Goal: Register for event/course

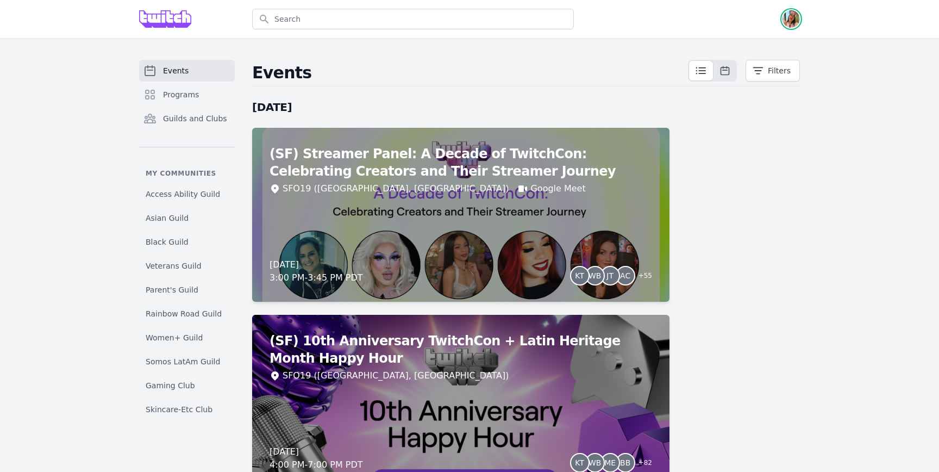
click at [788, 21] on img "button" at bounding box center [790, 18] width 17 height 17
click at [734, 51] on link "Admin" at bounding box center [747, 44] width 104 height 20
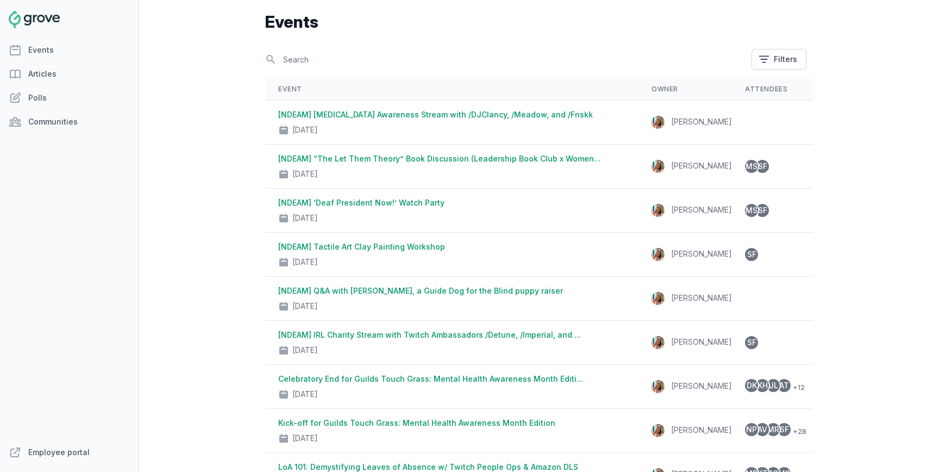
scroll to position [61, 0]
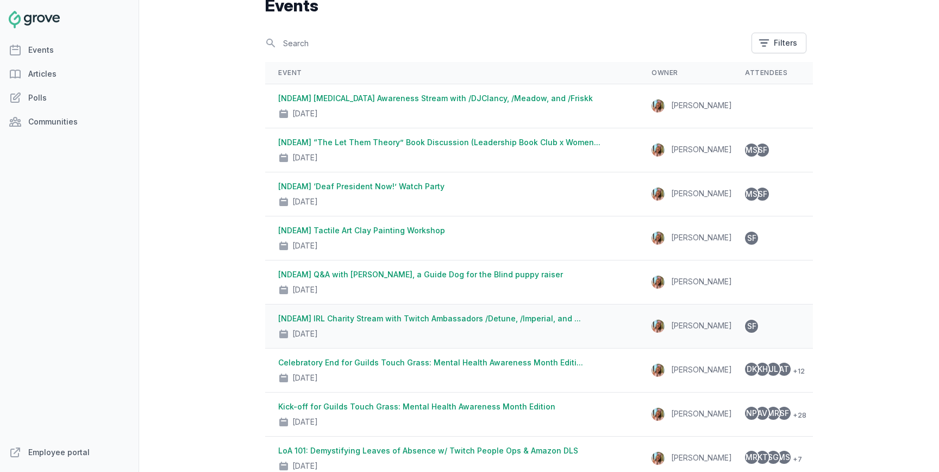
click at [493, 324] on div "Oct 2, 2025" at bounding box center [451, 331] width 347 height 15
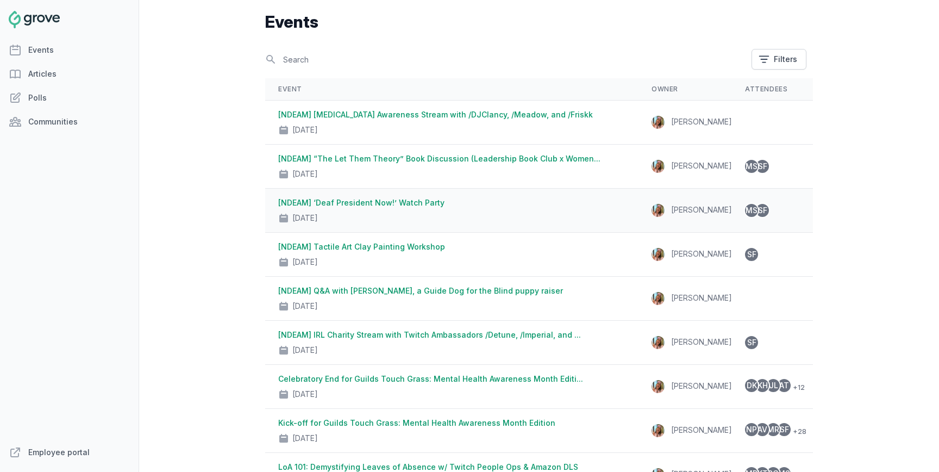
scroll to position [45, 0]
click at [745, 208] on span "MS" at bounding box center [751, 210] width 12 height 8
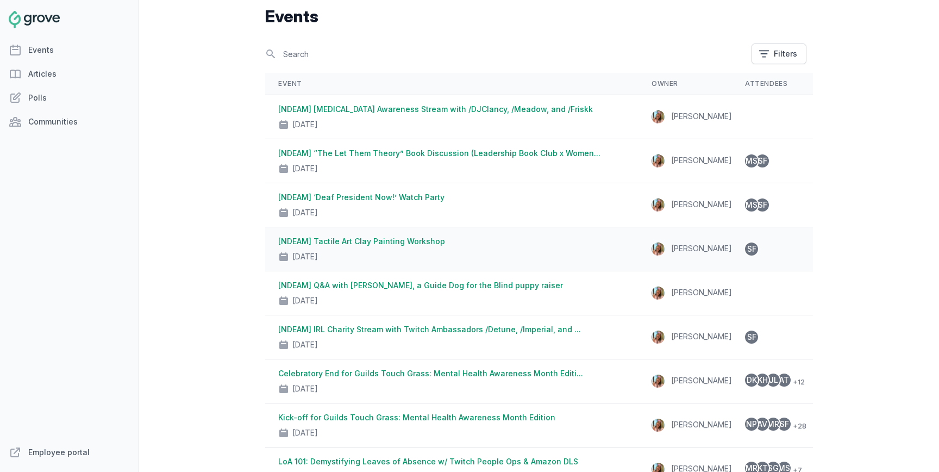
scroll to position [57, 0]
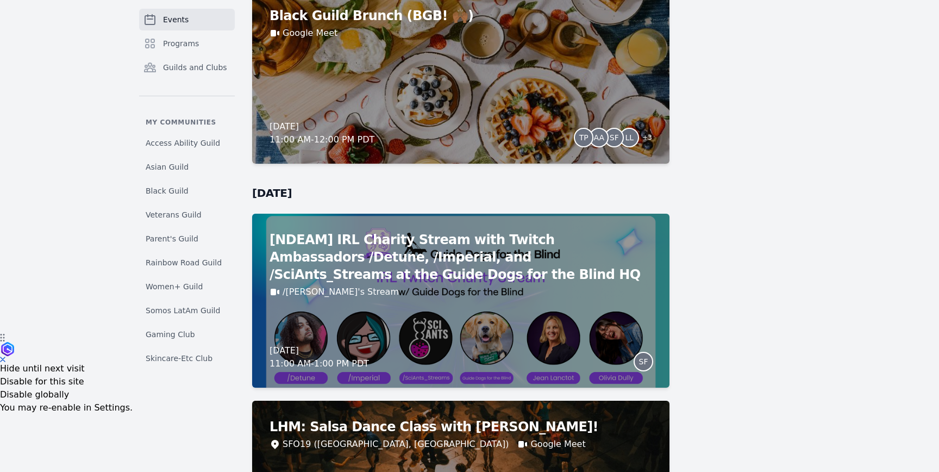
scroll to position [208, 0]
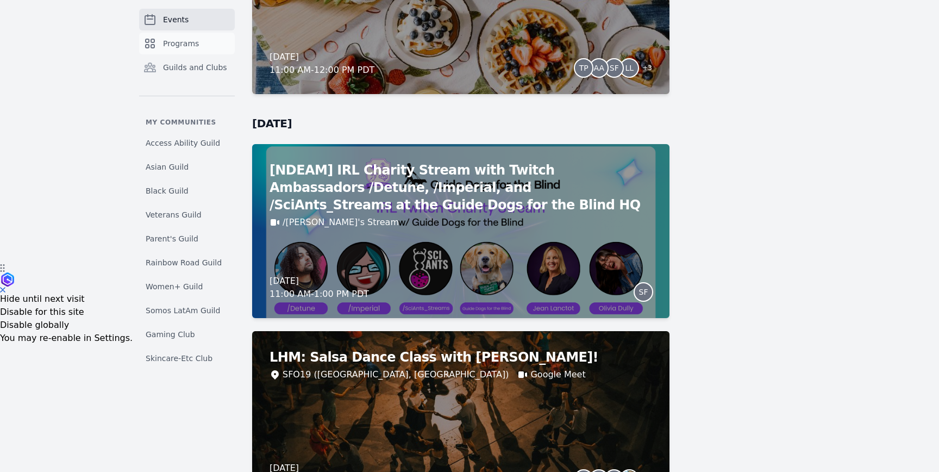
click at [179, 49] on link "Programs" at bounding box center [187, 44] width 96 height 22
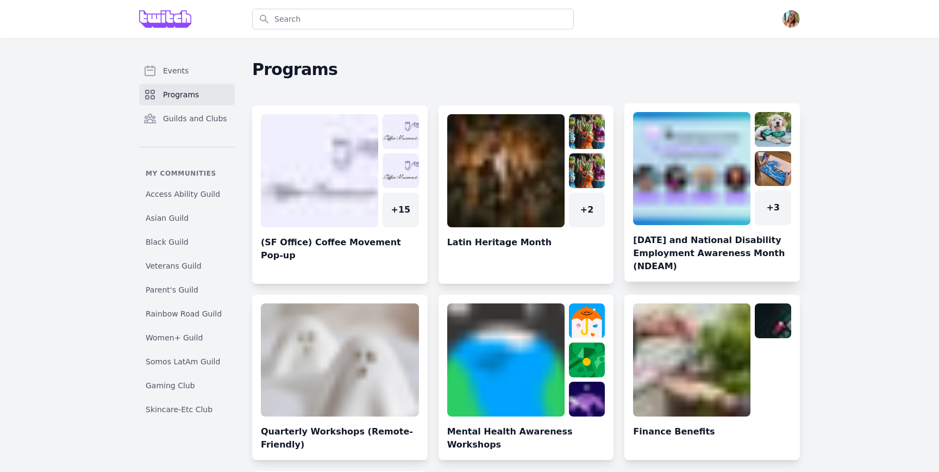
click at [689, 165] on link at bounding box center [711, 197] width 175 height 170
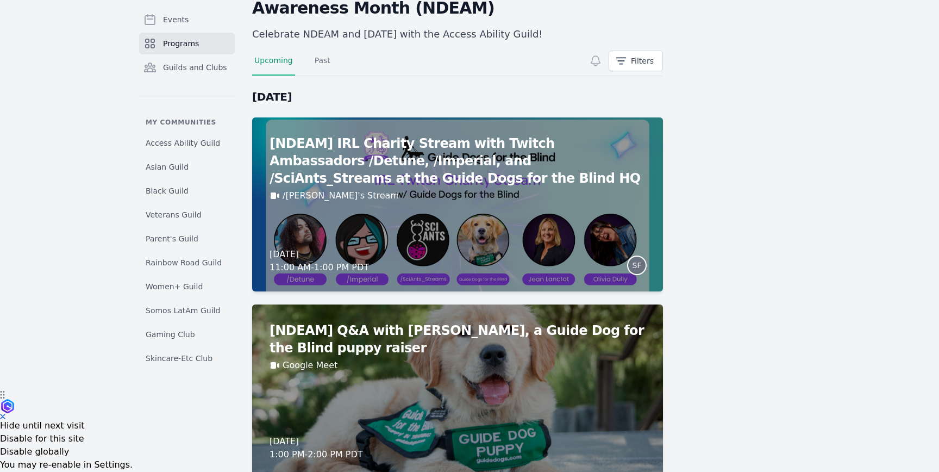
scroll to position [70, 0]
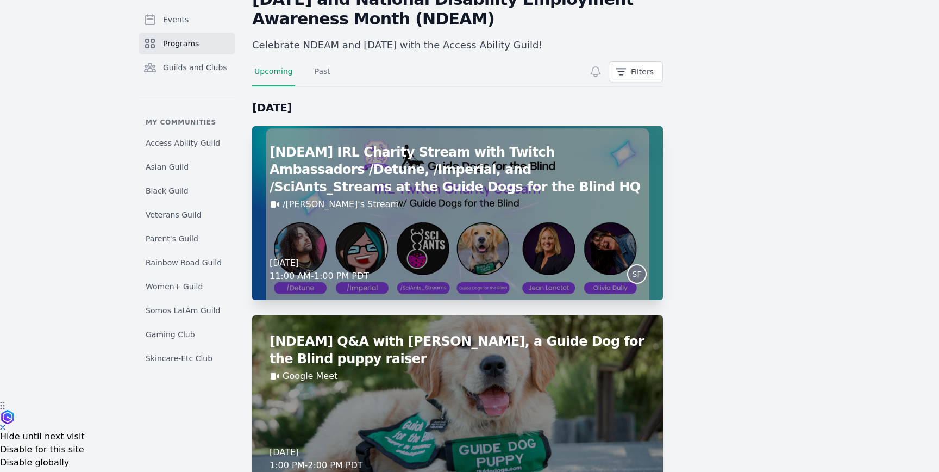
click at [456, 142] on div "[NDEAM] IRL Charity Stream with Twitch Ambassadors /Detune, /Imperial, and /Sci…" at bounding box center [457, 213] width 411 height 174
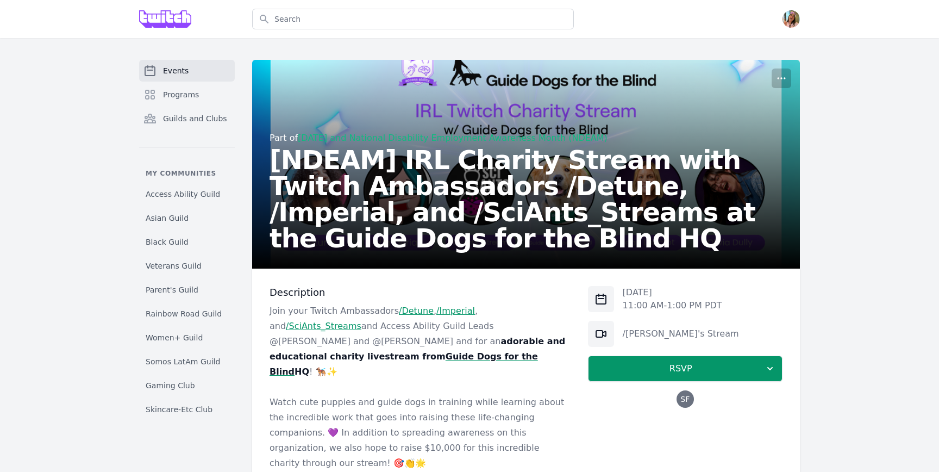
scroll to position [1, 0]
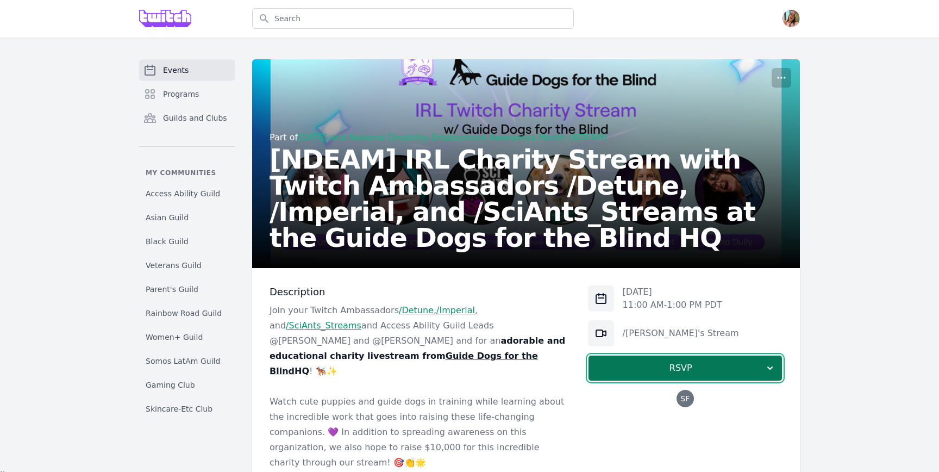
click at [635, 375] on button "RSVP" at bounding box center [685, 368] width 194 height 26
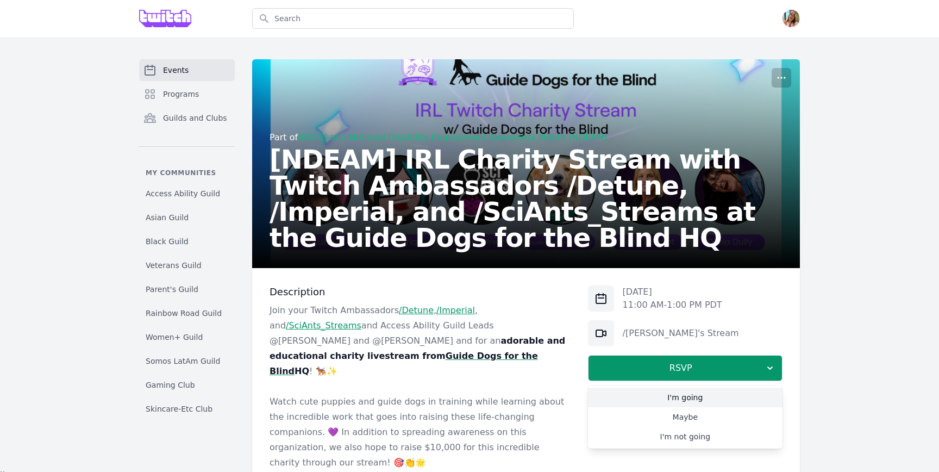
click at [628, 402] on link "I'm going" at bounding box center [685, 397] width 194 height 20
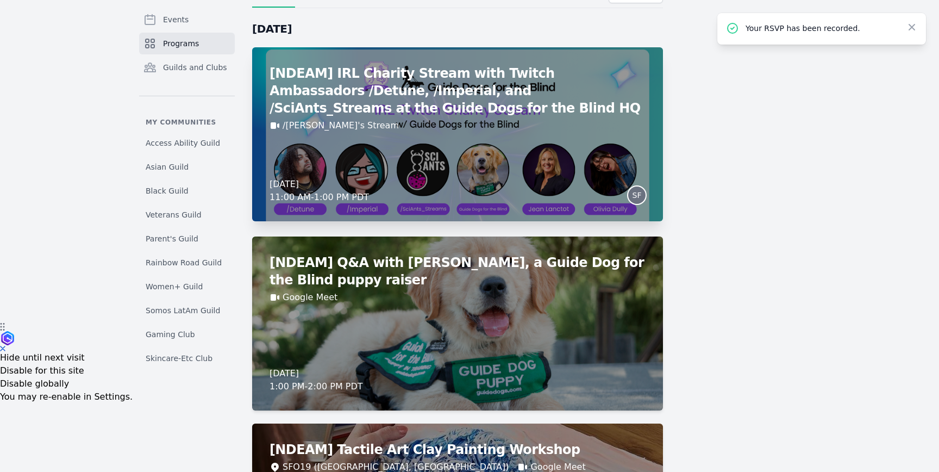
scroll to position [153, 0]
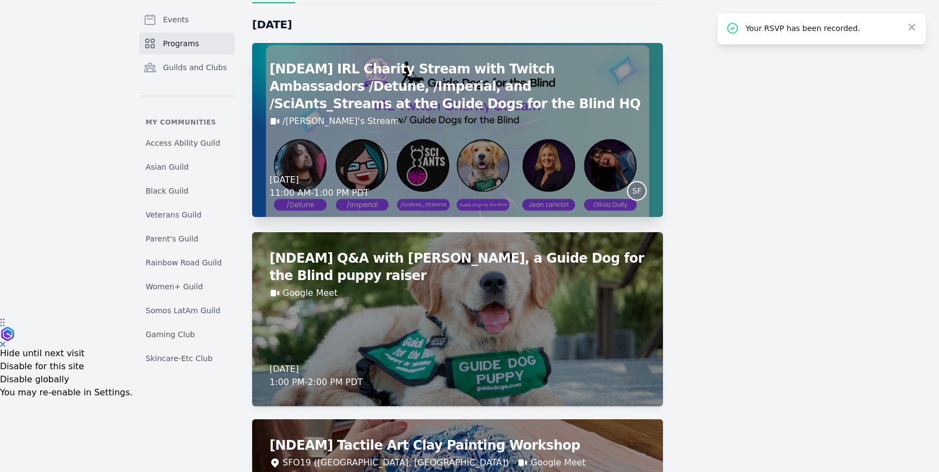
click at [336, 279] on h2 "[NDEAM] Q&A with [PERSON_NAME], a Guide Dog for the Blind puppy raiser" at bounding box center [457, 266] width 376 height 35
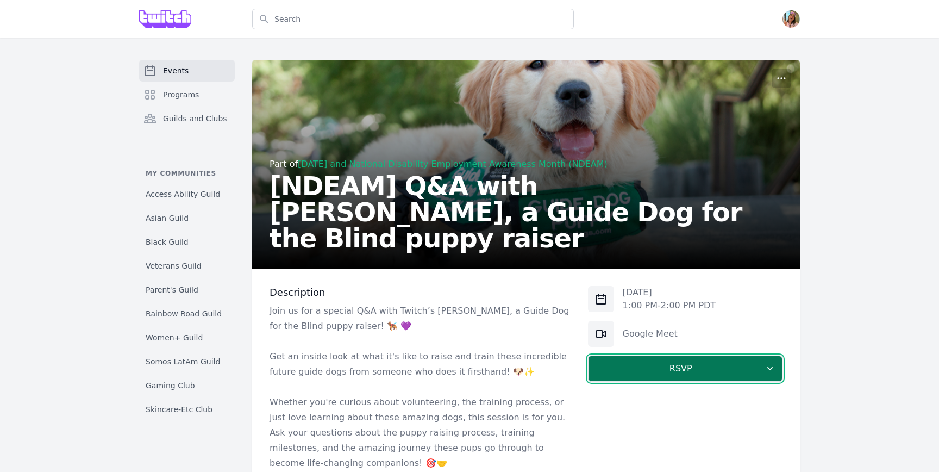
click at [607, 371] on span "RSVP" at bounding box center [680, 368] width 167 height 13
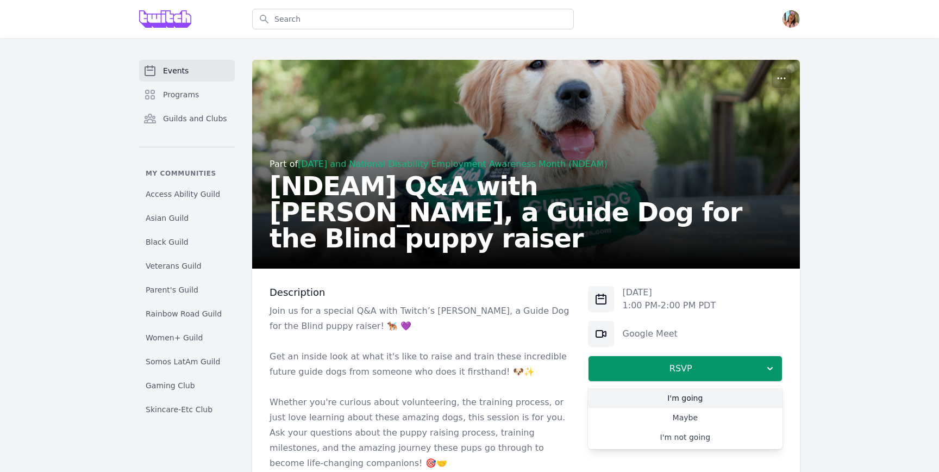
click at [623, 388] on link "I'm going" at bounding box center [685, 398] width 194 height 20
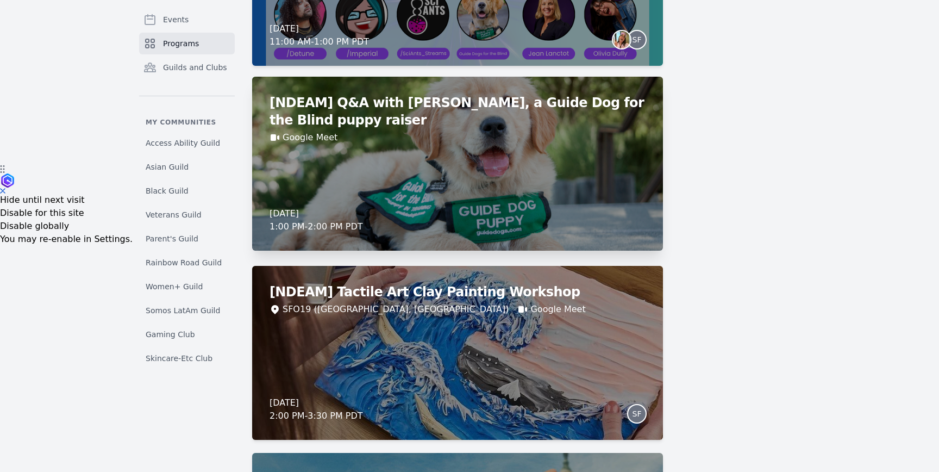
scroll to position [385, 0]
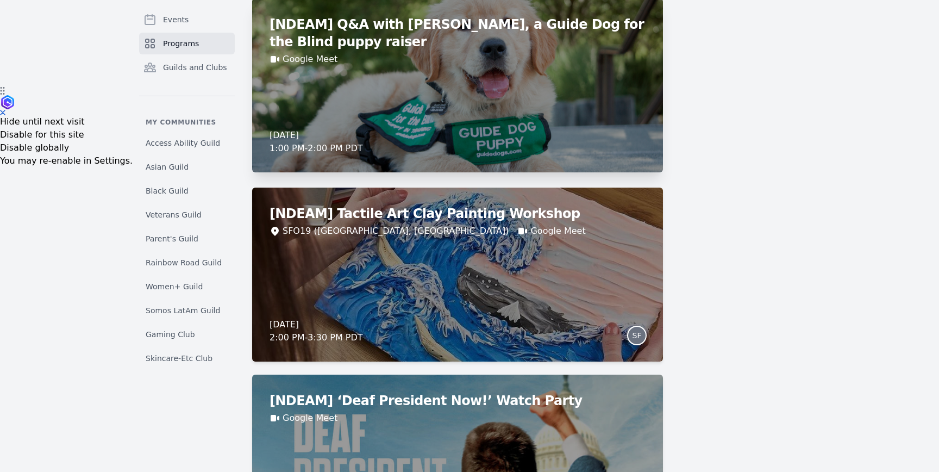
click at [407, 290] on div "[NDEAM] Tactile Art Clay Painting Workshop SFO19 (San Francisco, CA) Google Mee…" at bounding box center [457, 274] width 411 height 174
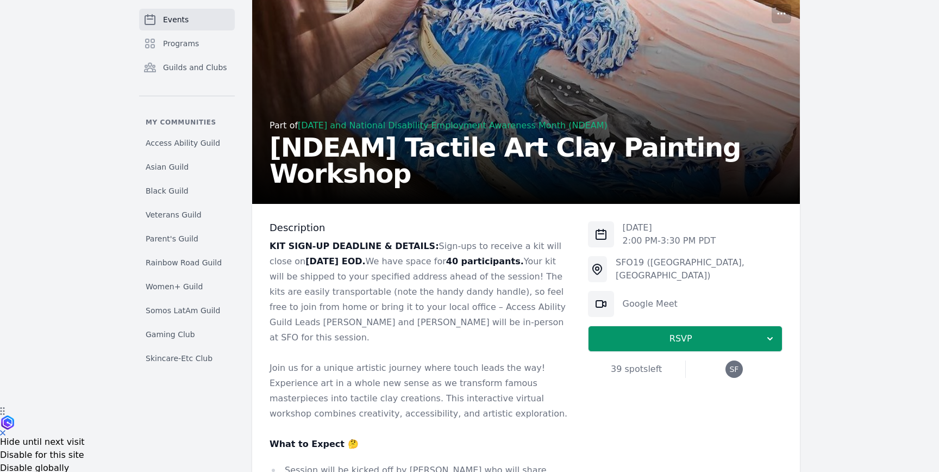
scroll to position [69, 0]
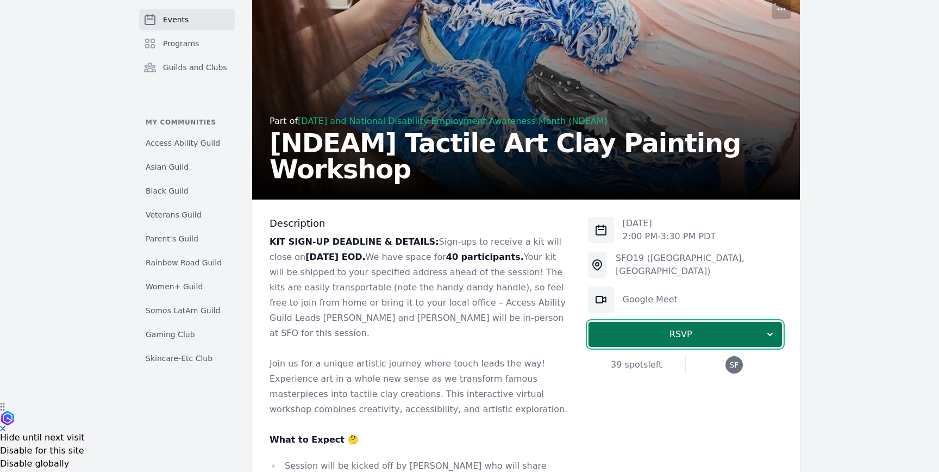
click at [708, 333] on span "RSVP" at bounding box center [680, 334] width 167 height 13
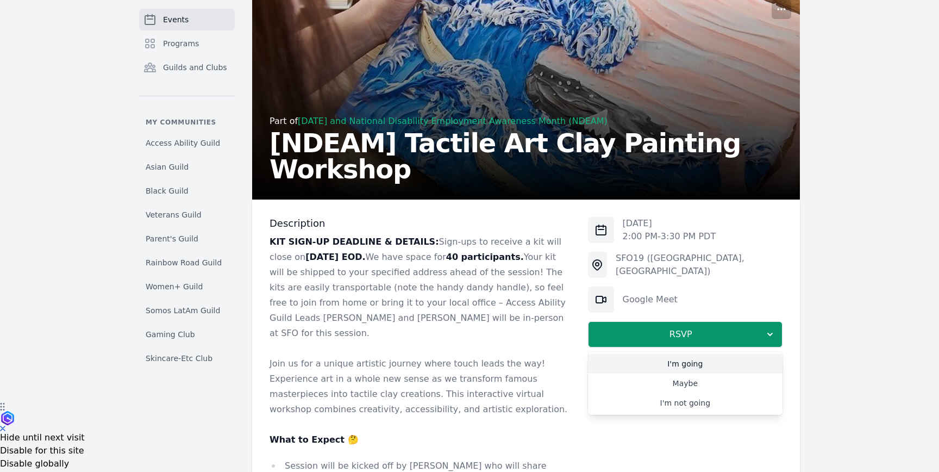
click at [679, 359] on link "I'm going" at bounding box center [685, 364] width 194 height 20
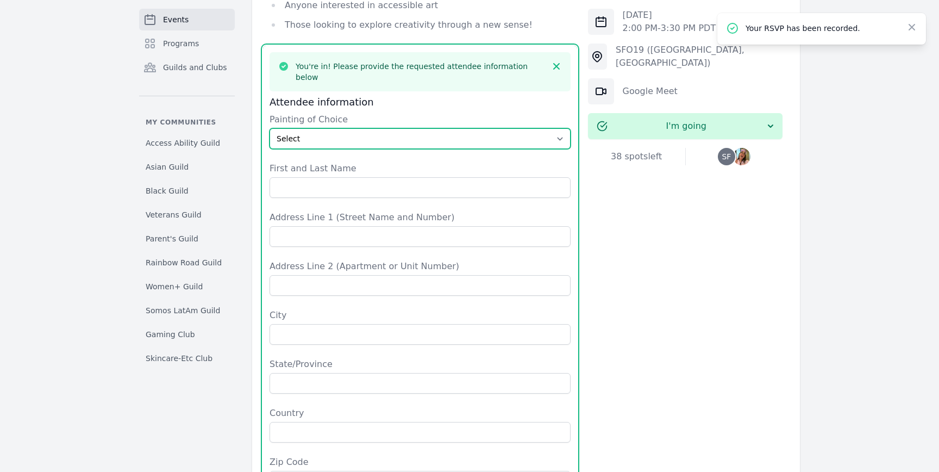
click at [461, 128] on select "Select The Great Wave off Kanagawa Starry Night Sunflowers The Kiss" at bounding box center [419, 138] width 301 height 21
click at [424, 128] on select "Select The Great Wave off Kanagawa Starry Night Sunflowers The Kiss" at bounding box center [419, 138] width 301 height 21
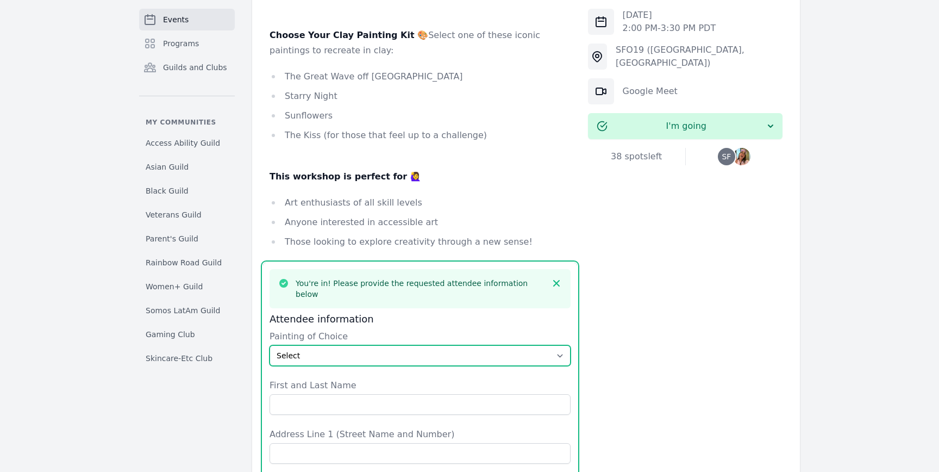
scroll to position [711, 0]
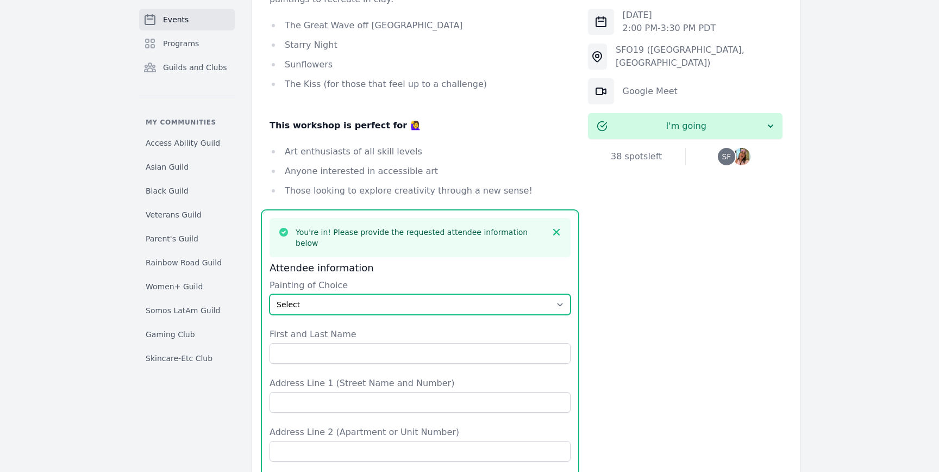
click at [428, 294] on select "Select The Great Wave off Kanagawa Starry Night Sunflowers The Kiss" at bounding box center [419, 304] width 301 height 21
select select "The Great Wave off Kanagawa"
click at [269, 294] on select "Select The Great Wave off Kanagawa Starry Night Sunflowers The Kiss" at bounding box center [419, 304] width 301 height 21
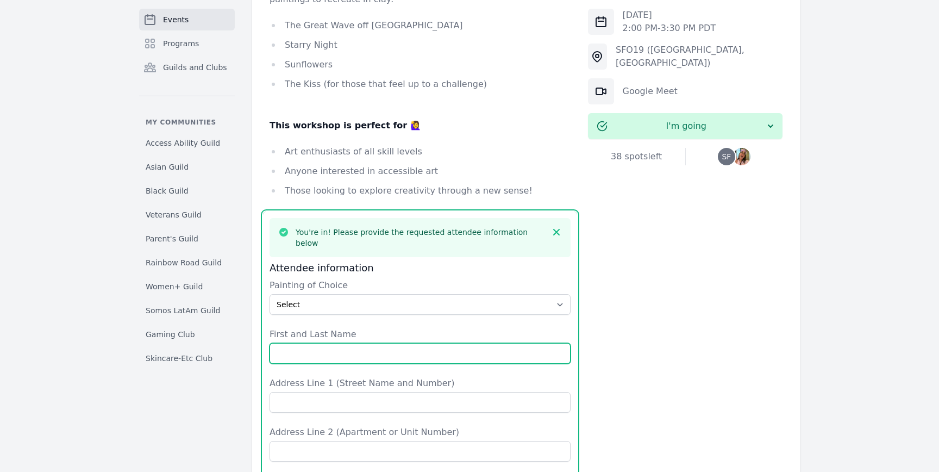
click at [394, 343] on input "First and Last Name" at bounding box center [419, 353] width 301 height 21
type input "Olivia"
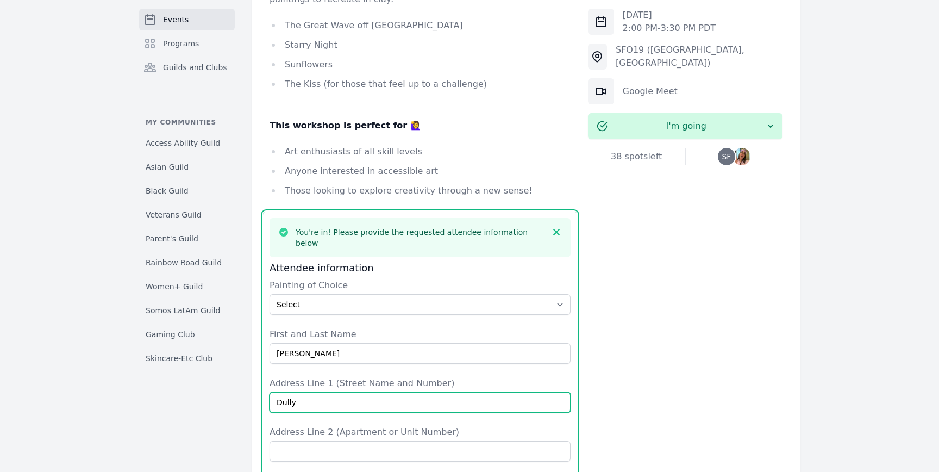
type input "Dully"
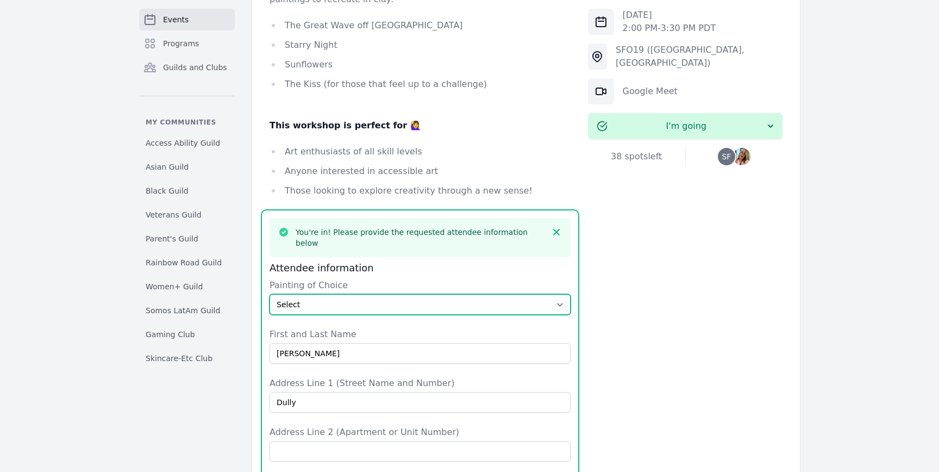
click at [374, 294] on select "Select The Great Wave off Kanagawa Starry Night Sunflowers The Kiss" at bounding box center [419, 304] width 301 height 21
select select "The Kiss"
click at [269, 294] on select "Select The Great Wave off Kanagawa Starry Night Sunflowers The Kiss" at bounding box center [419, 304] width 301 height 21
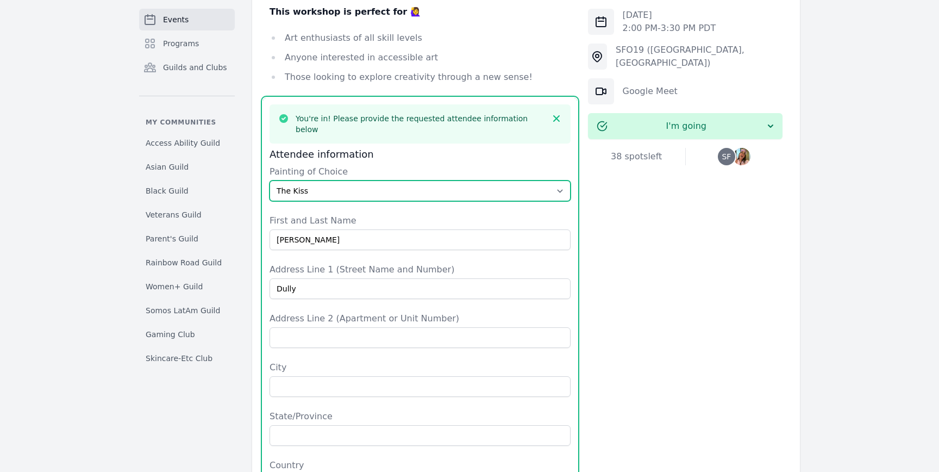
scroll to position [845, 0]
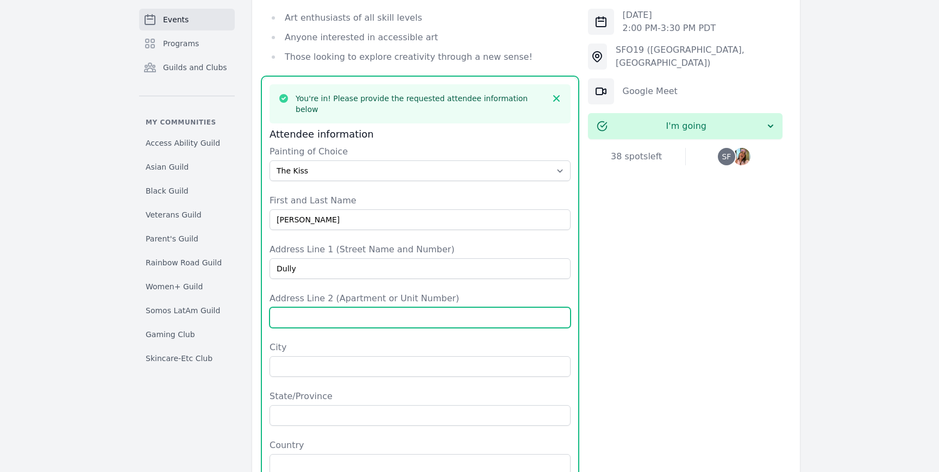
click at [334, 307] on input "Address Line 2 (Apartment or Unit Number)" at bounding box center [419, 317] width 301 height 21
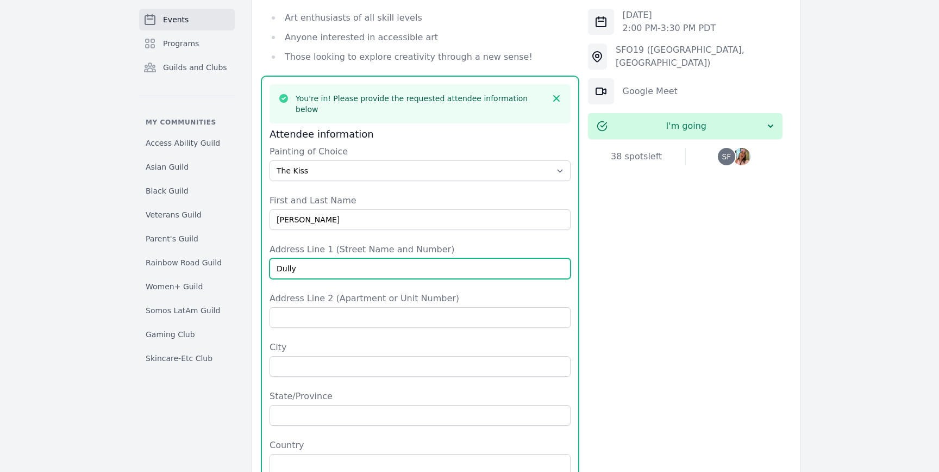
click at [340, 258] on input "Dully" at bounding box center [419, 268] width 301 height 21
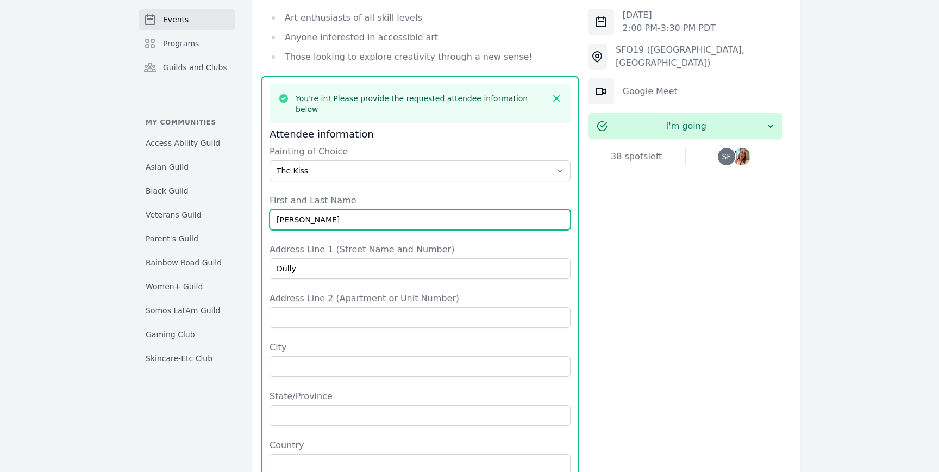
click at [346, 209] on input "Olivia" at bounding box center [419, 219] width 301 height 21
type input "Olivia Dully"
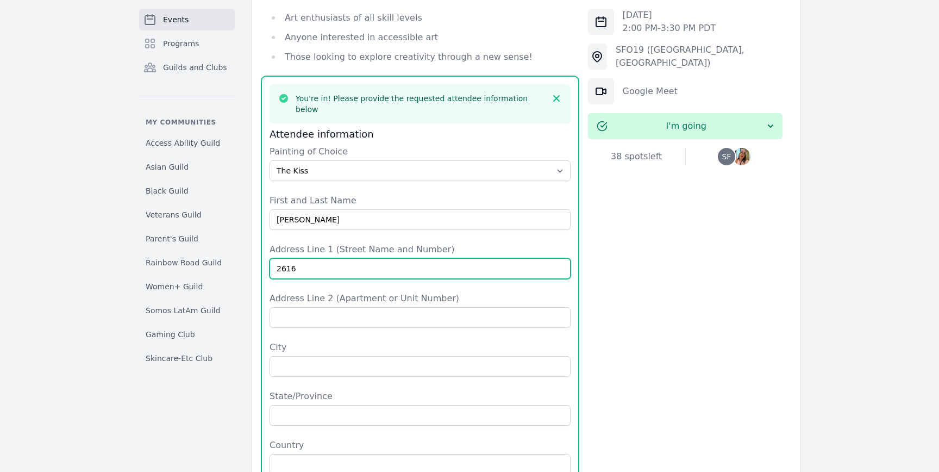
type input "2616 Clement St"
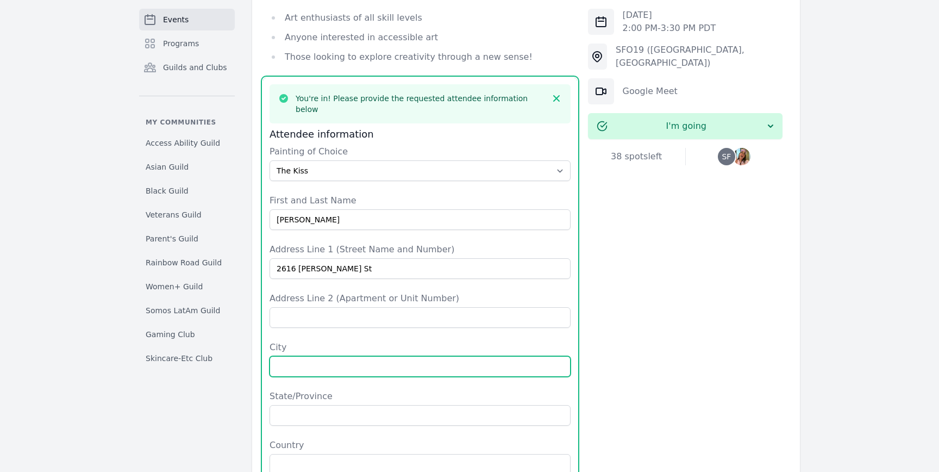
type input "San Francisco"
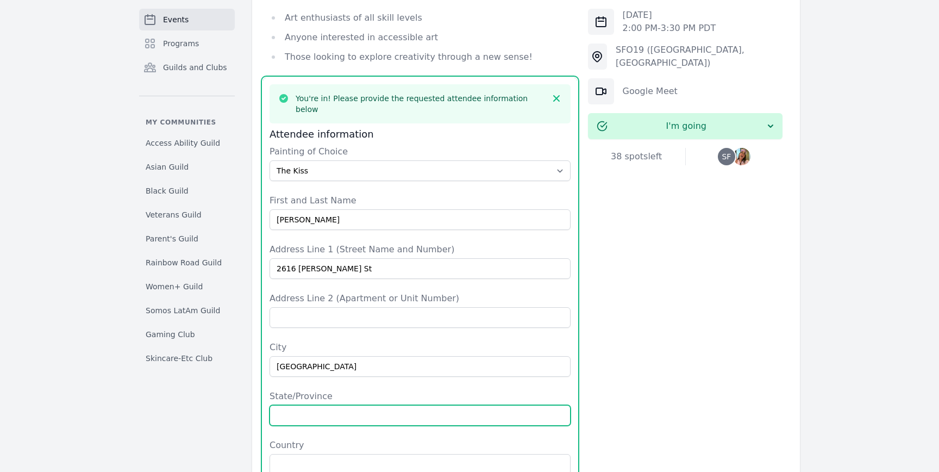
type input "CA"
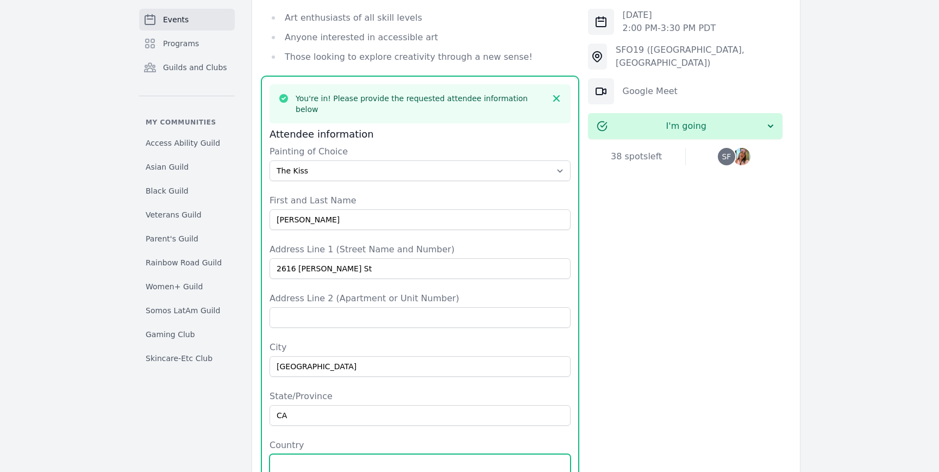
type input "United States"
type input "94121"
type input "4086424544"
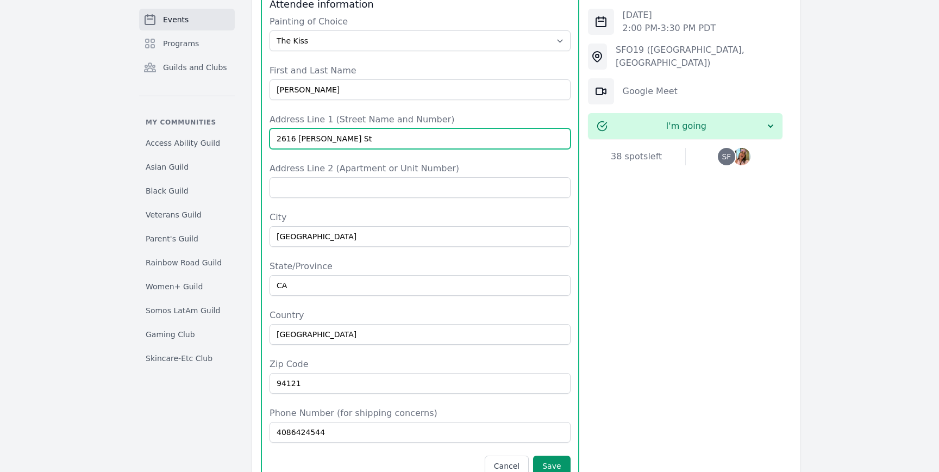
scroll to position [992, 0]
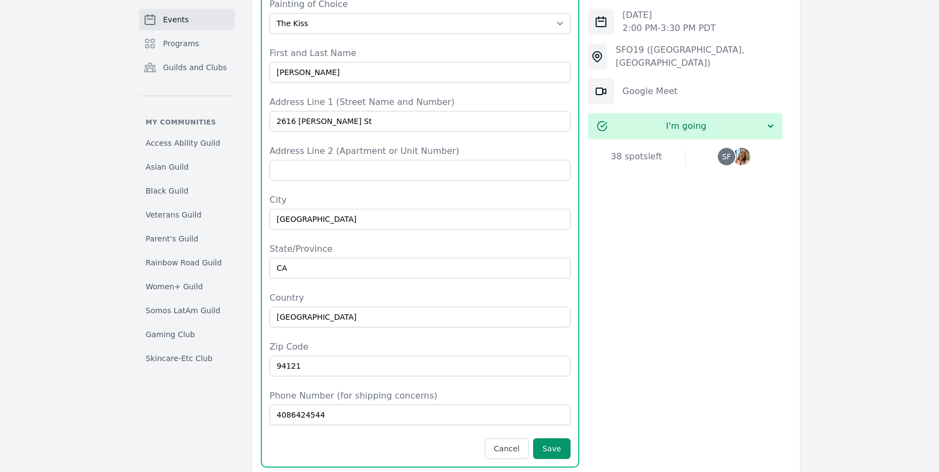
click at [597, 291] on div "Thu, Oct 23, 2025 2:00 PM - 3:30 PM PDT SFO19 (San Francisco, CA) Google Meet I…" at bounding box center [685, 71] width 194 height 1554
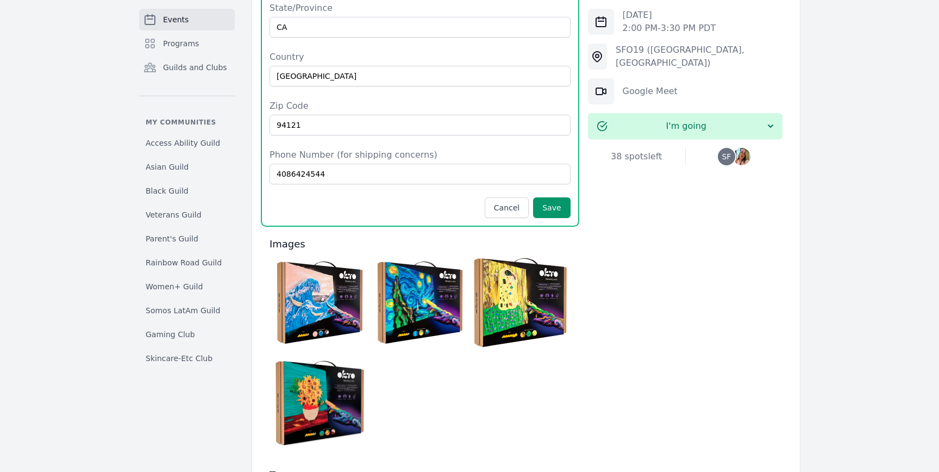
scroll to position [1241, 0]
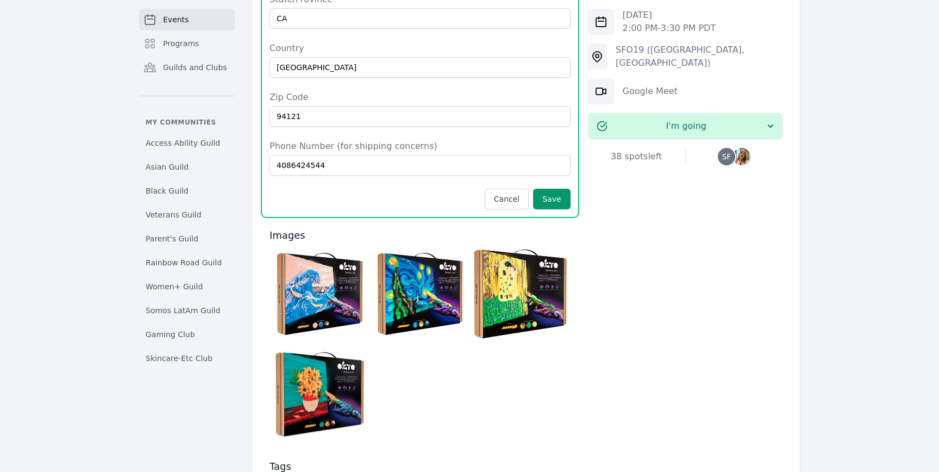
click at [521, 246] on img at bounding box center [520, 293] width 95 height 95
click at [328, 347] on img at bounding box center [319, 394] width 95 height 95
click at [418, 254] on img at bounding box center [420, 293] width 95 height 95
click at [292, 246] on img at bounding box center [319, 293] width 95 height 95
click at [549, 266] on img at bounding box center [520, 293] width 95 height 95
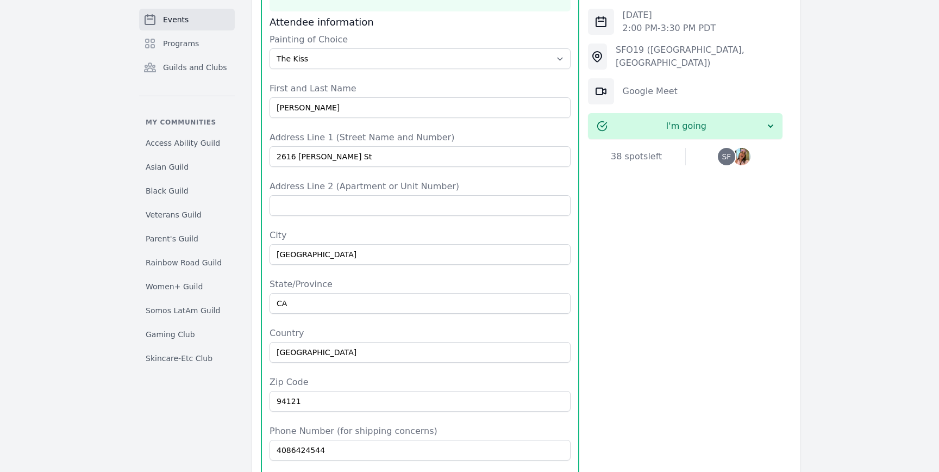
scroll to position [958, 0]
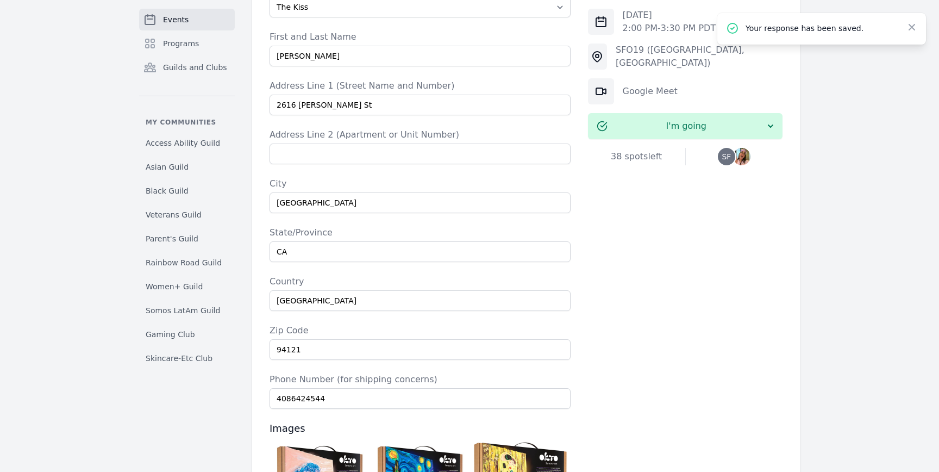
click at [732, 155] on span "SF" at bounding box center [726, 156] width 17 height 17
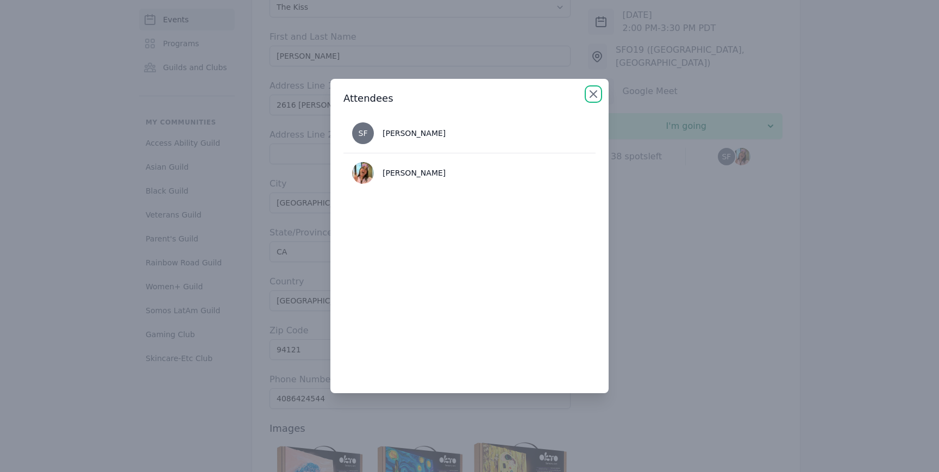
click at [599, 100] on icon "button" at bounding box center [593, 93] width 13 height 13
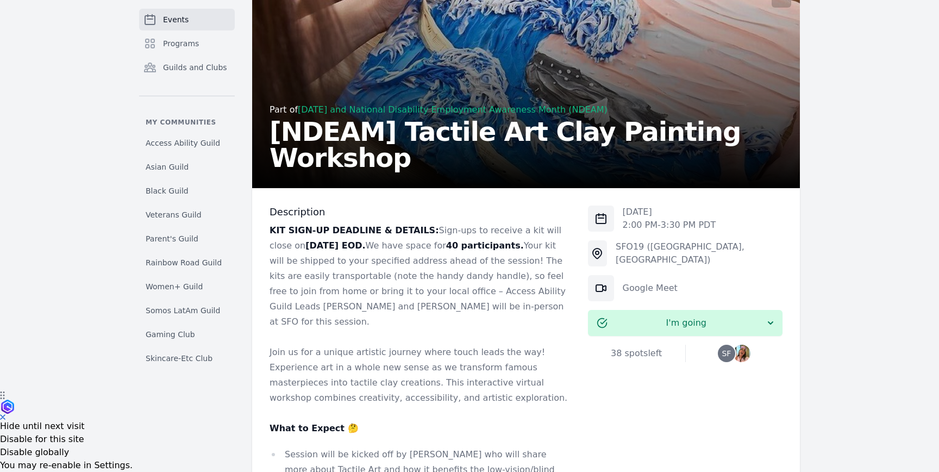
scroll to position [0, 0]
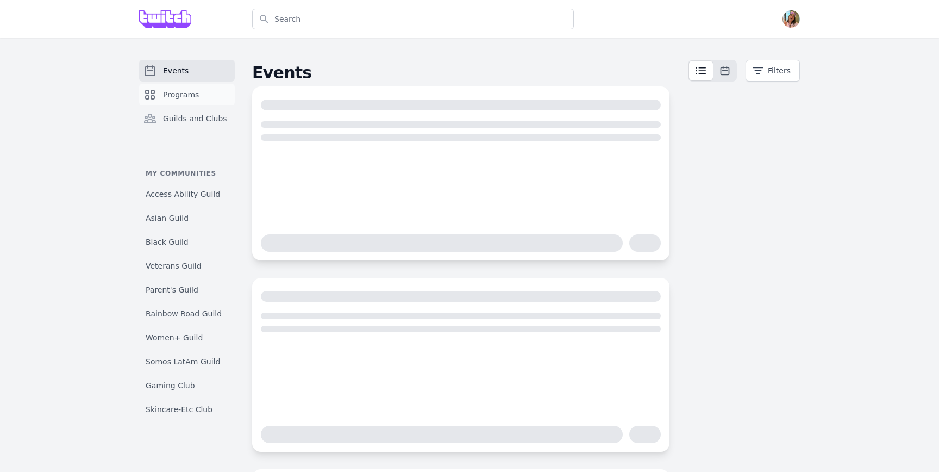
click at [169, 96] on span "Programs" at bounding box center [181, 94] width 36 height 11
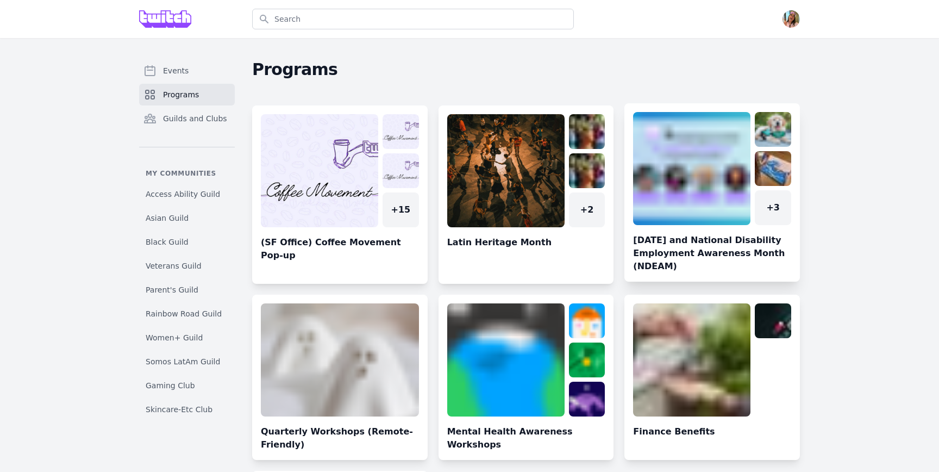
click at [711, 161] on link at bounding box center [711, 197] width 175 height 170
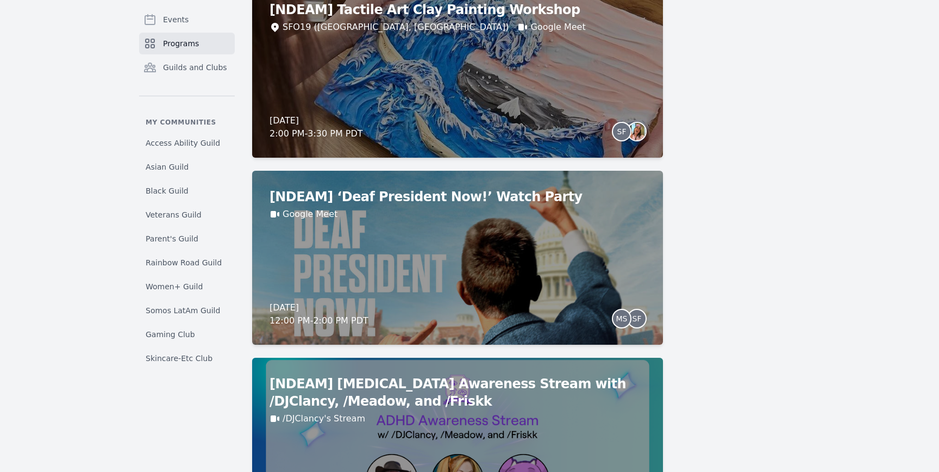
scroll to position [630, 0]
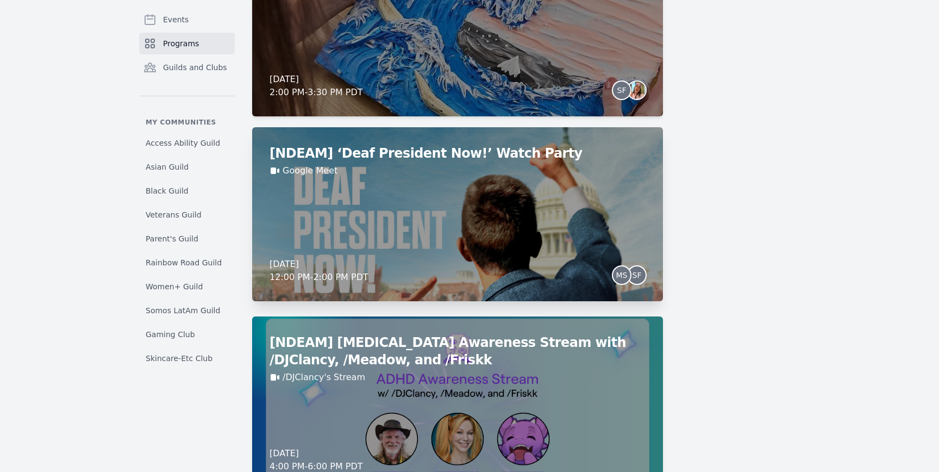
click at [520, 206] on div "[NDEAM] ‘Deaf President Now!’ Watch Party Google Meet Friday, October 24, 2025 …" at bounding box center [457, 214] width 411 height 174
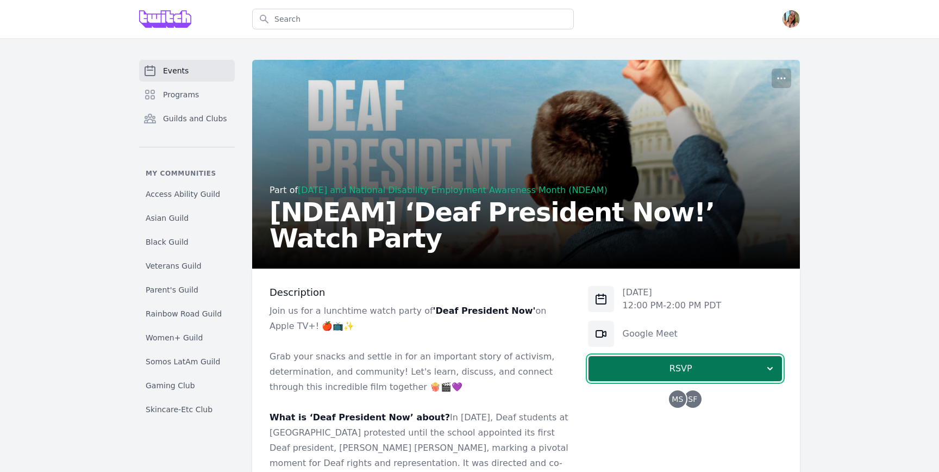
click at [682, 359] on button "RSVP" at bounding box center [685, 368] width 194 height 26
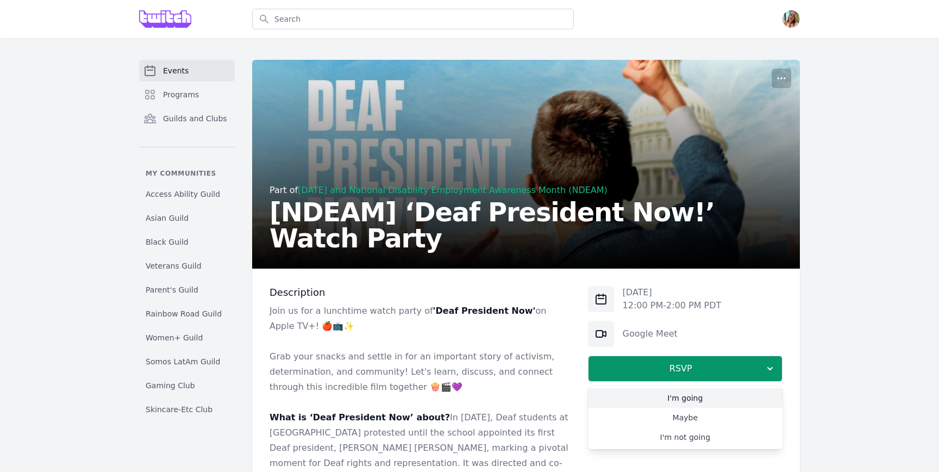
click at [661, 394] on link "I'm going" at bounding box center [685, 398] width 194 height 20
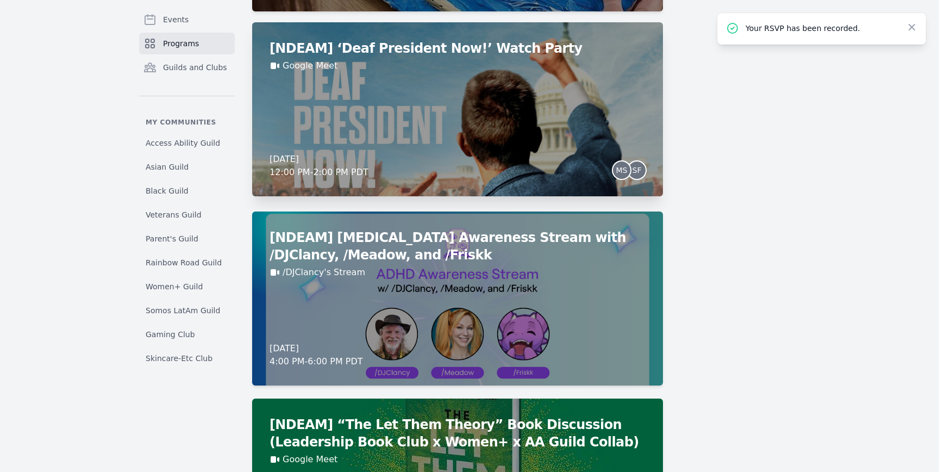
scroll to position [768, 0]
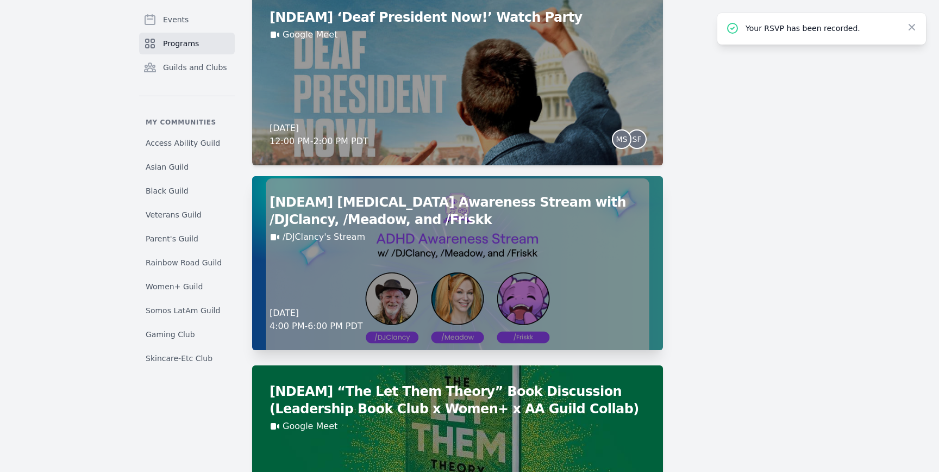
click at [392, 249] on div "[NDEAM] ADHD Awareness Stream with /DJClancy, /Meadow, and /Friskk /DJClancy's …" at bounding box center [457, 263] width 411 height 174
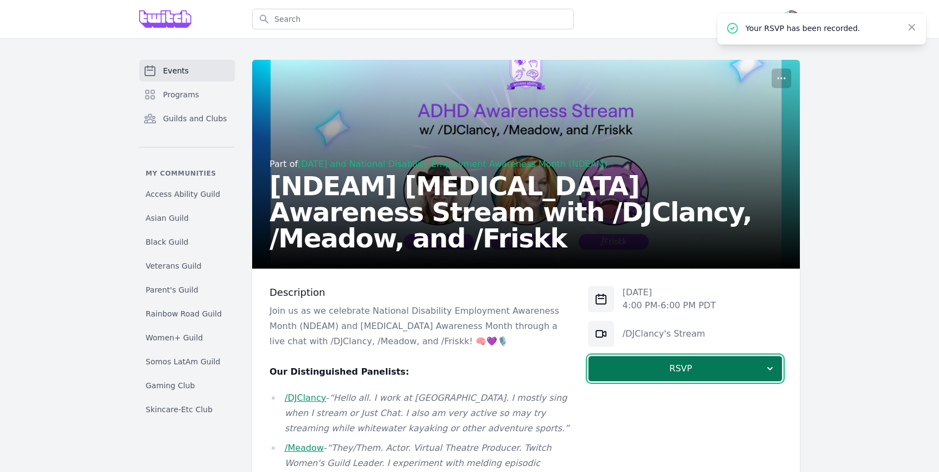
click at [738, 361] on button "RSVP" at bounding box center [685, 368] width 194 height 26
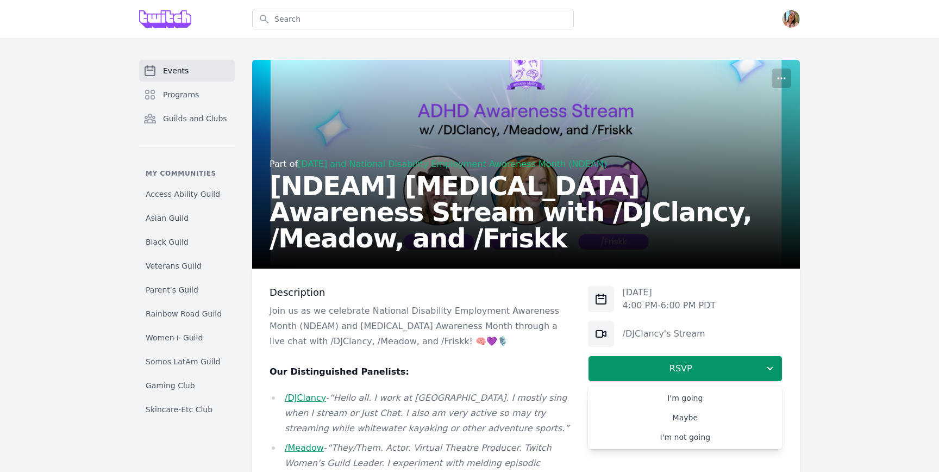
click at [707, 389] on link "I'm going" at bounding box center [685, 398] width 194 height 20
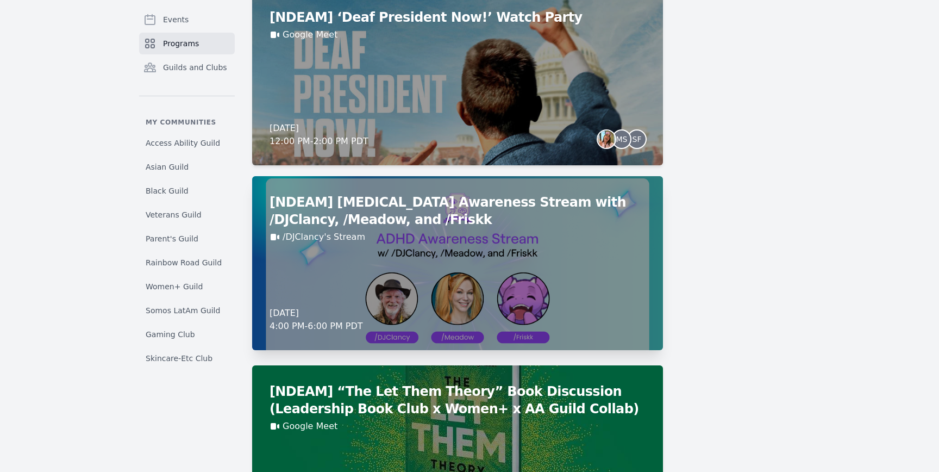
scroll to position [879, 0]
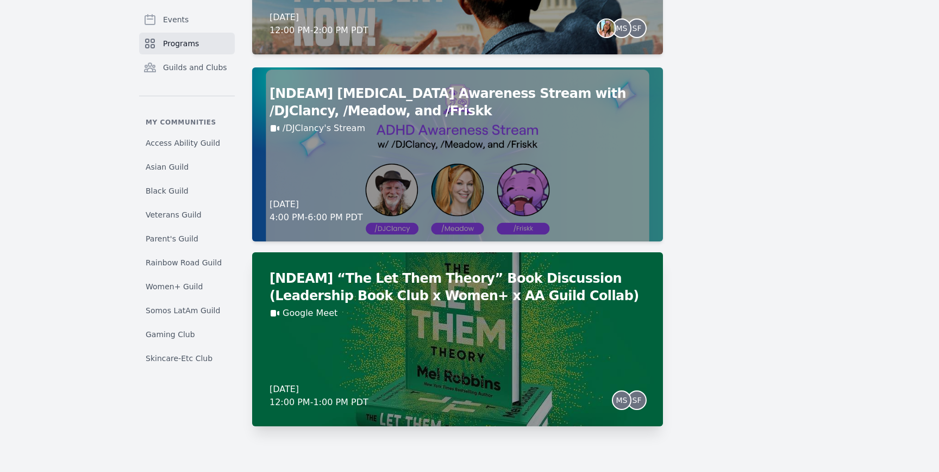
click at [406, 327] on div "[NDEAM] “The Let Them Theory” Book Discussion (Leadership Book Club x Women+ x …" at bounding box center [457, 339] width 411 height 174
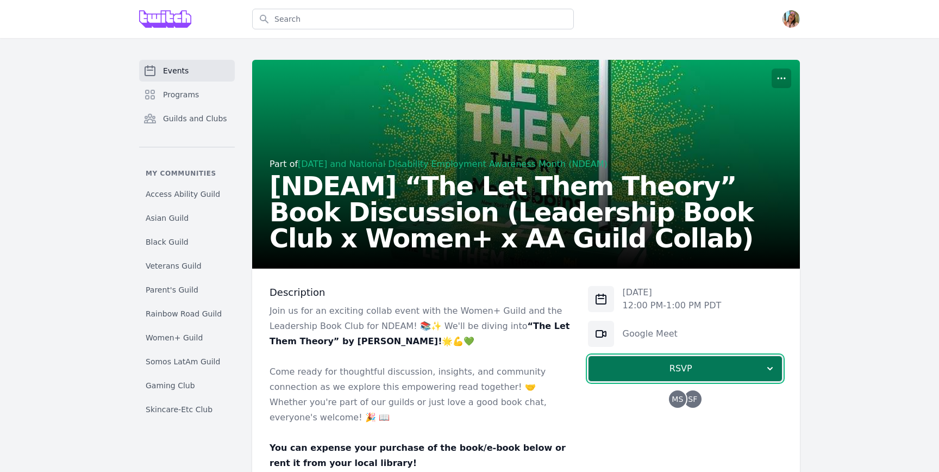
click at [712, 364] on span "RSVP" at bounding box center [680, 368] width 167 height 13
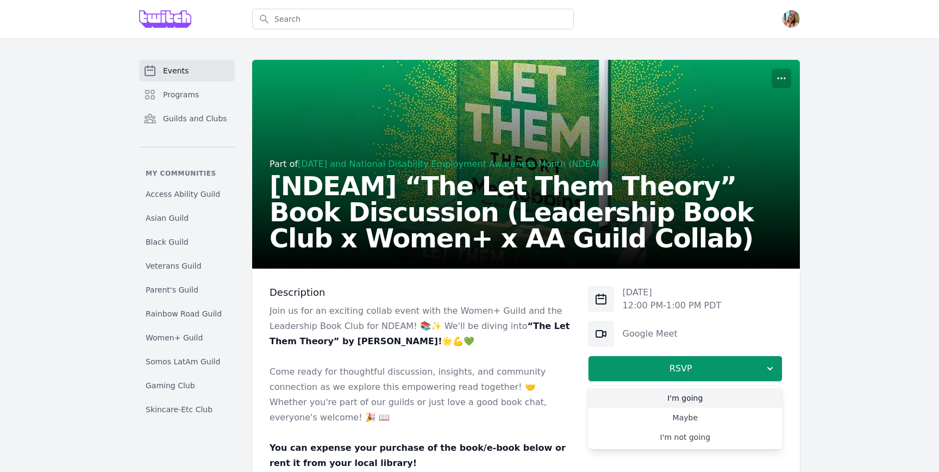
click at [708, 392] on link "I'm going" at bounding box center [685, 398] width 194 height 20
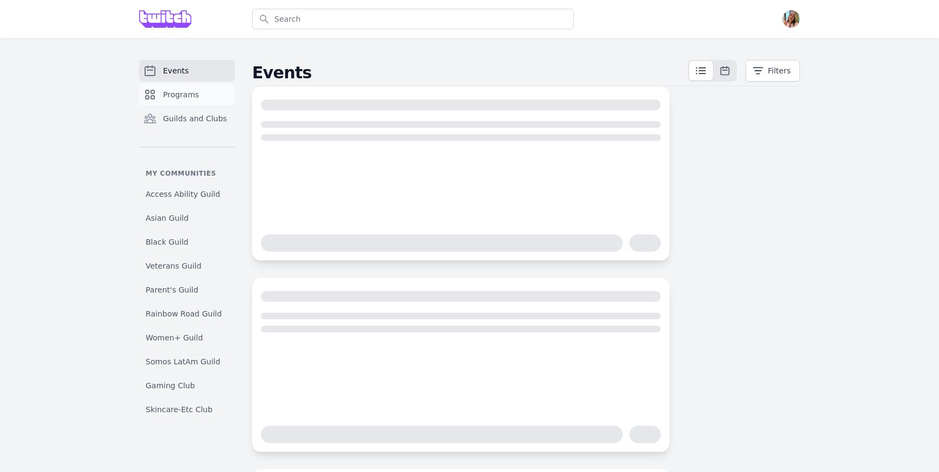
click at [190, 86] on link "Programs" at bounding box center [187, 95] width 96 height 22
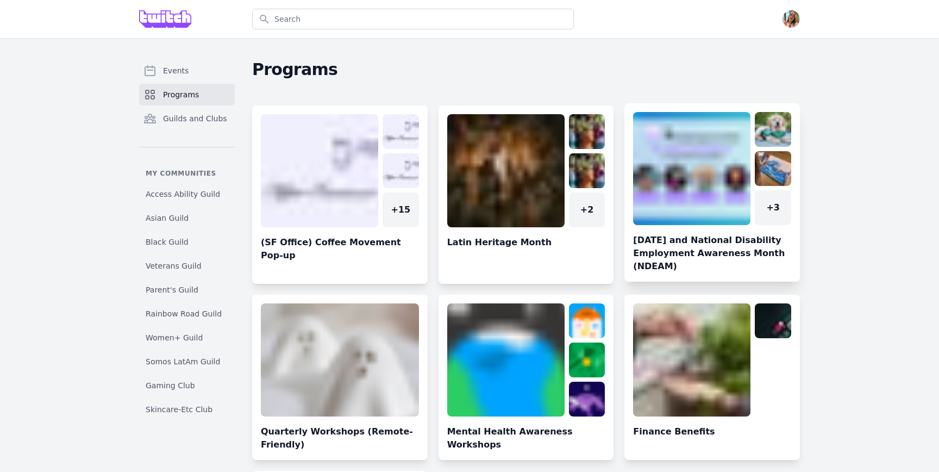
click at [680, 198] on link at bounding box center [711, 197] width 175 height 170
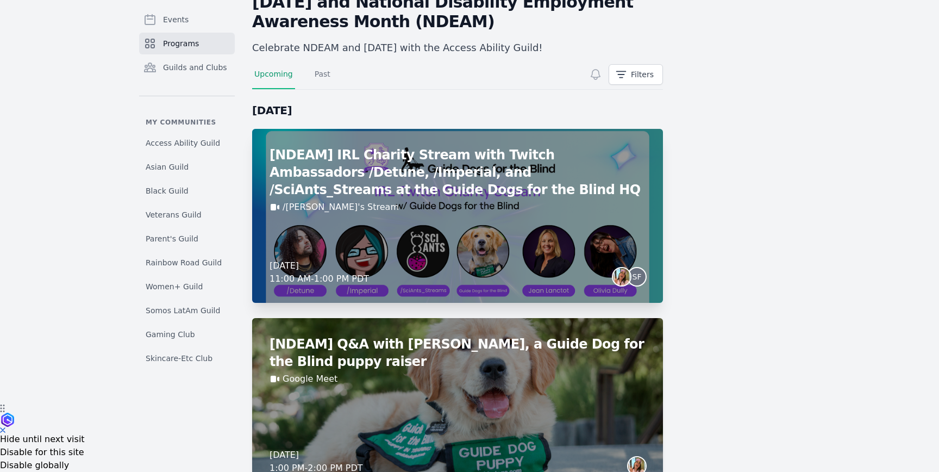
scroll to position [76, 0]
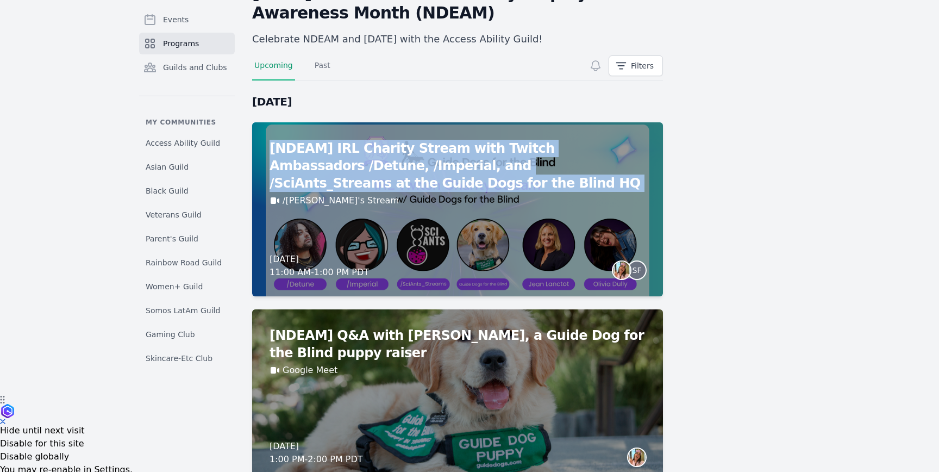
copy div "[NDEAM] IRL Charity Stream with Twitch Ambassadors /Detune, /Imperial, and /Sci…"
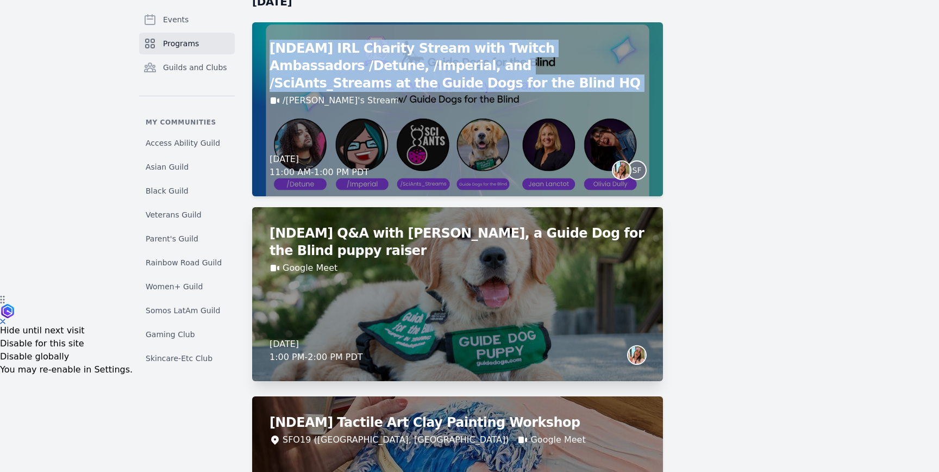
scroll to position [208, 0]
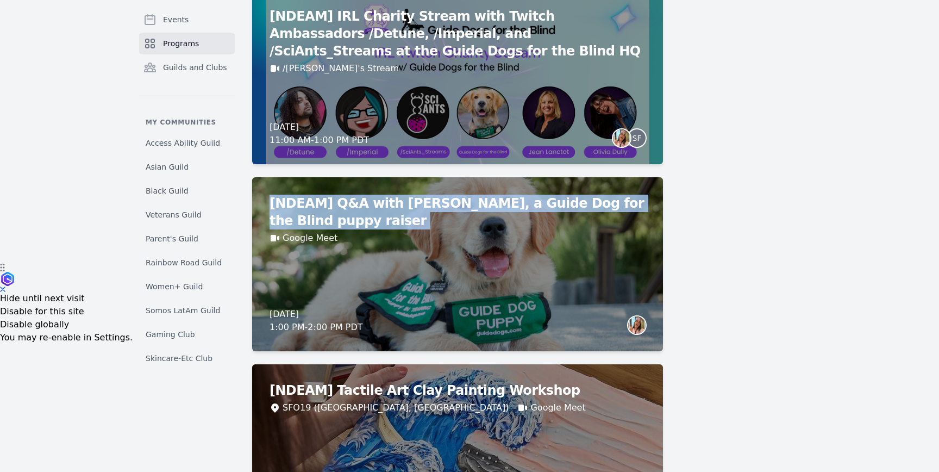
copy div "[NDEAM] Q&A with [PERSON_NAME], a Guide Dog for the Blind puppy raiser"
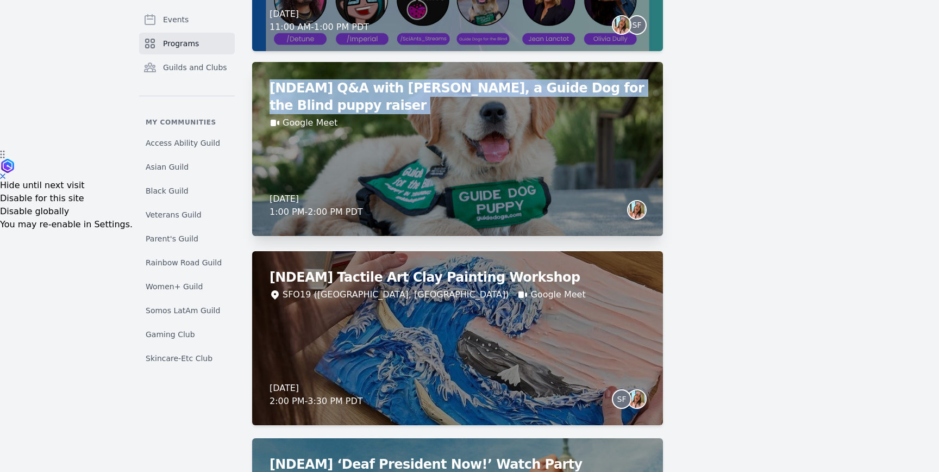
scroll to position [376, 0]
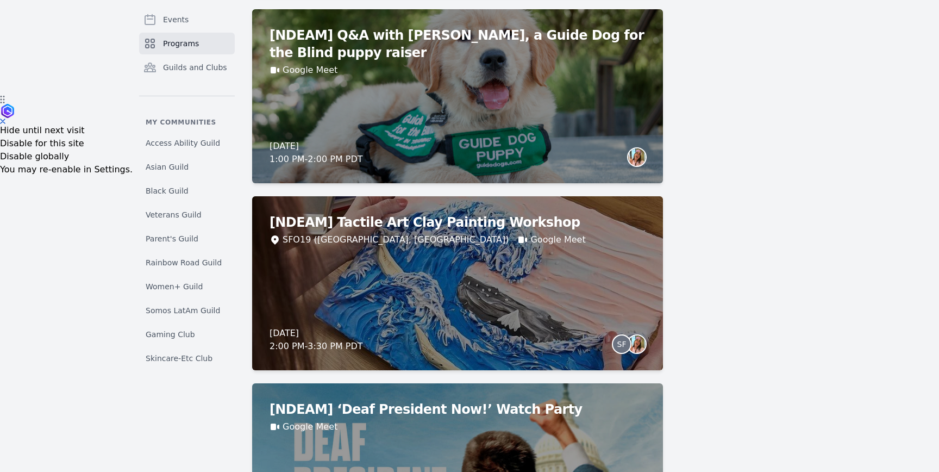
click at [705, 205] on main "[DATE] and National Disability Employment Awareness Month (NDEAM) Celebrate NDE…" at bounding box center [526, 318] width 548 height 1269
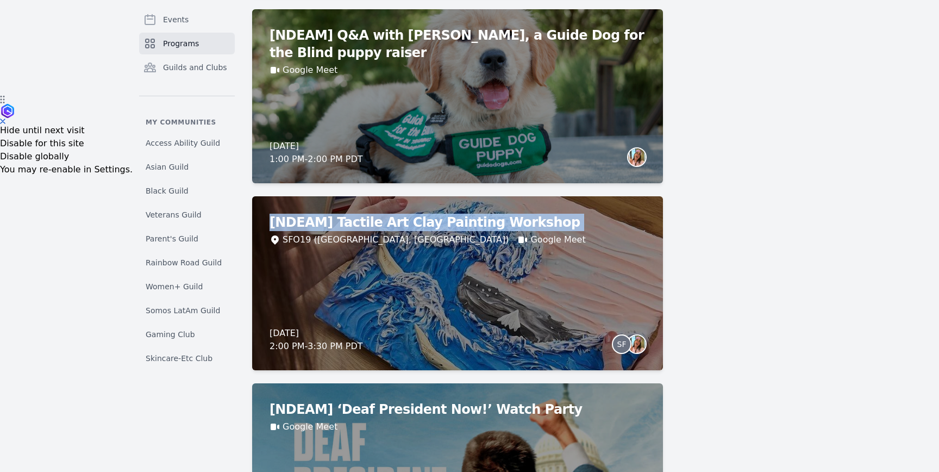
click at [705, 205] on main "[DATE] and National Disability Employment Awareness Month (NDEAM) Celebrate NDE…" at bounding box center [526, 318] width 548 height 1269
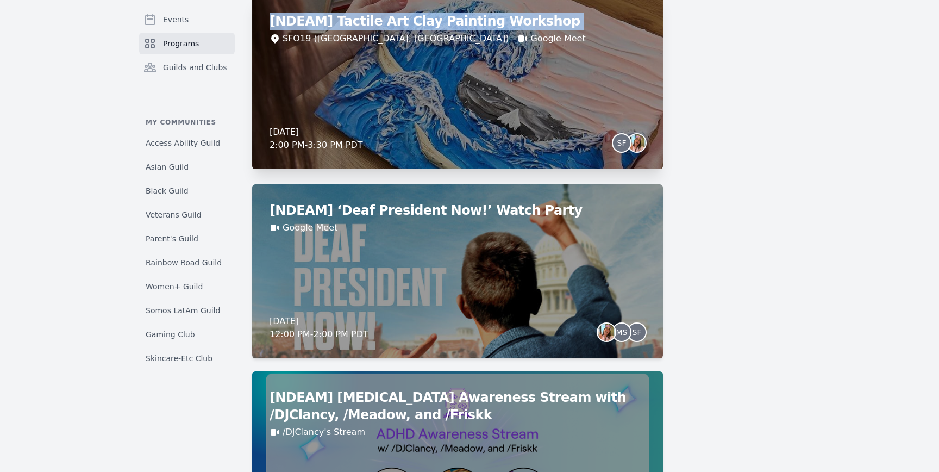
scroll to position [612, 0]
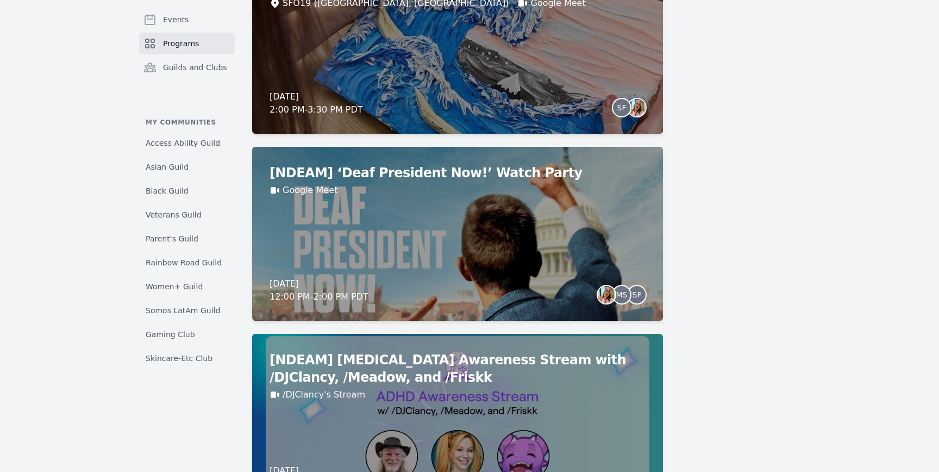
click at [679, 160] on main "[DATE] and National Disability Employment Awareness Month (NDEAM) Celebrate NDE…" at bounding box center [526, 81] width 548 height 1269
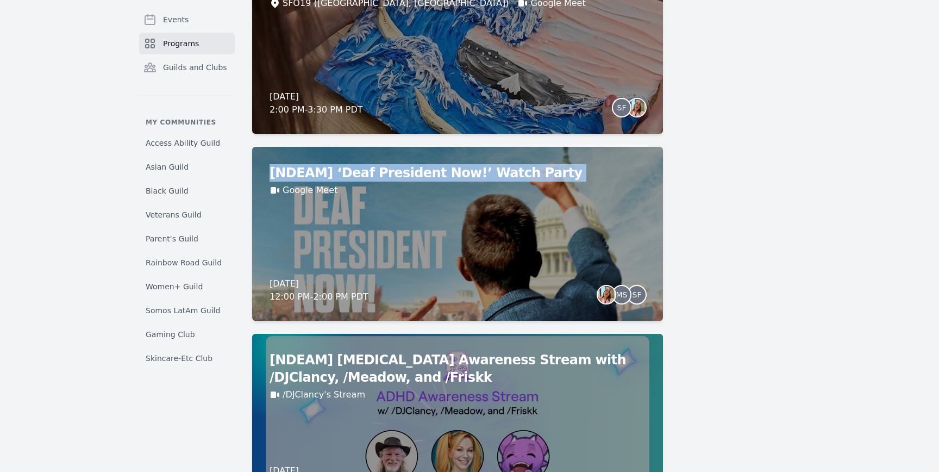
click at [679, 160] on main "[DATE] and National Disability Employment Awareness Month (NDEAM) Celebrate NDE…" at bounding box center [526, 81] width 548 height 1269
copy div "[NDEAM] ‘Deaf President Now!’ Watch Party"
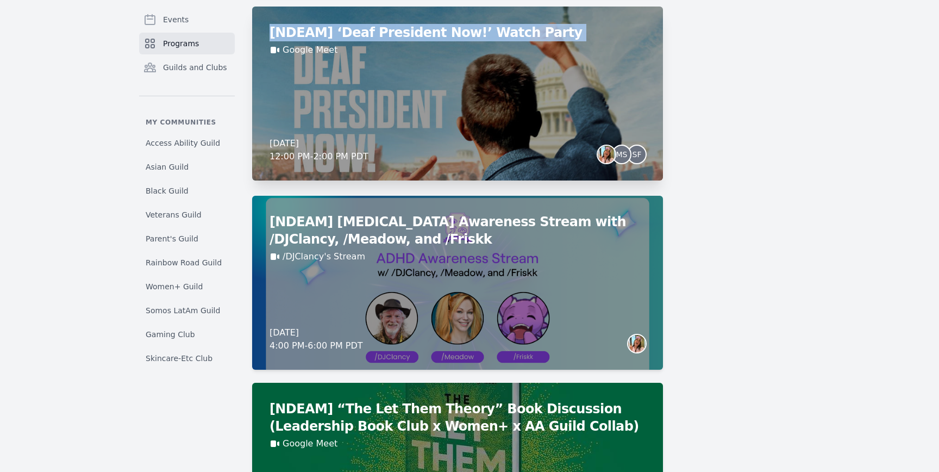
scroll to position [801, 0]
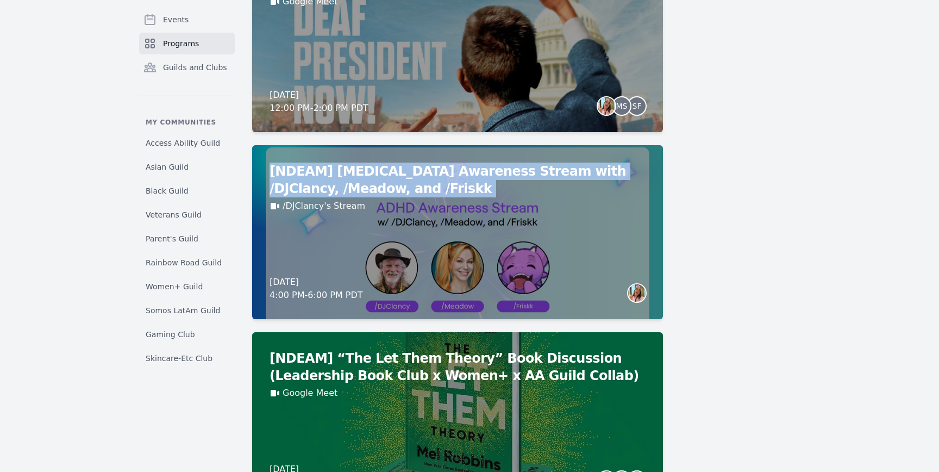
copy div "[NDEAM] [MEDICAL_DATA] Awareness Stream with /DJClancy, /Meadow, and /Friskk"
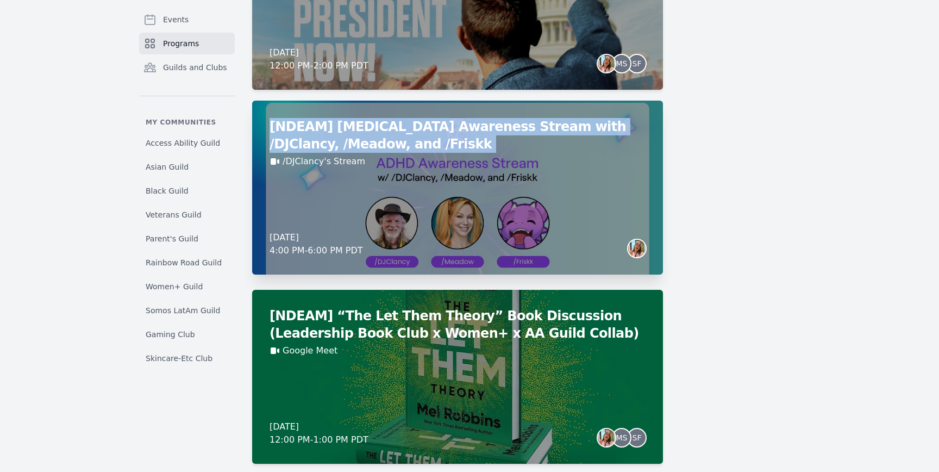
scroll to position [879, 0]
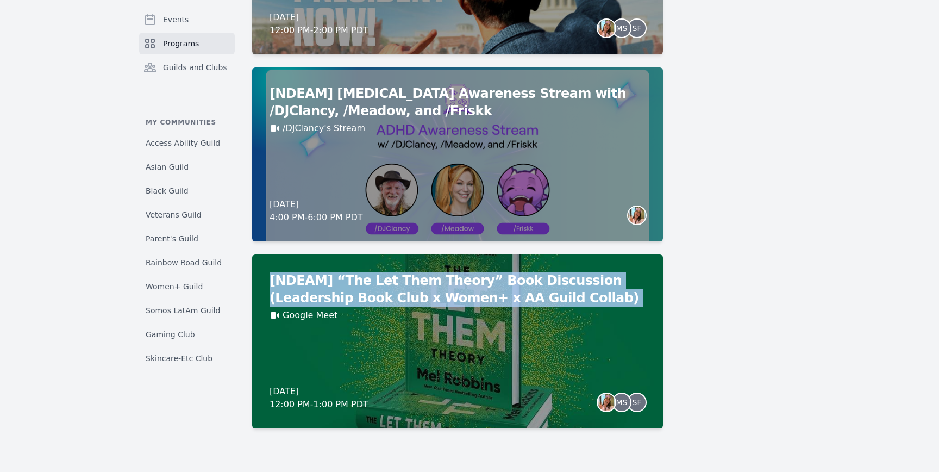
copy div "[NDEAM] “The Let Them Theory” Book Discussion (Leadership Book Club x Women+ x …"
click at [165, 39] on span "Programs" at bounding box center [181, 43] width 36 height 11
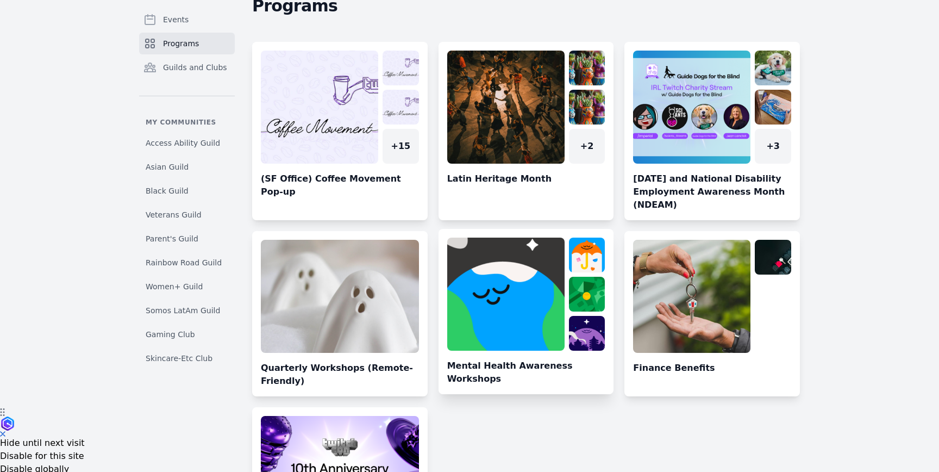
scroll to position [26, 0]
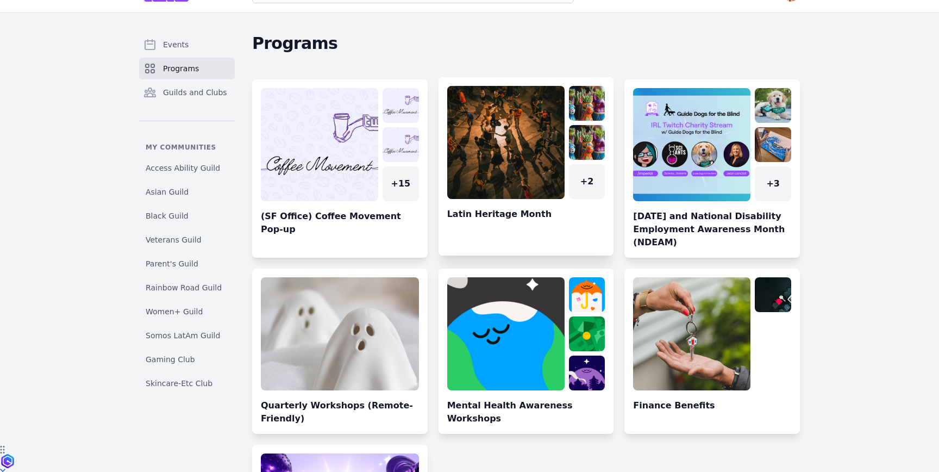
click at [476, 179] on link at bounding box center [525, 171] width 175 height 170
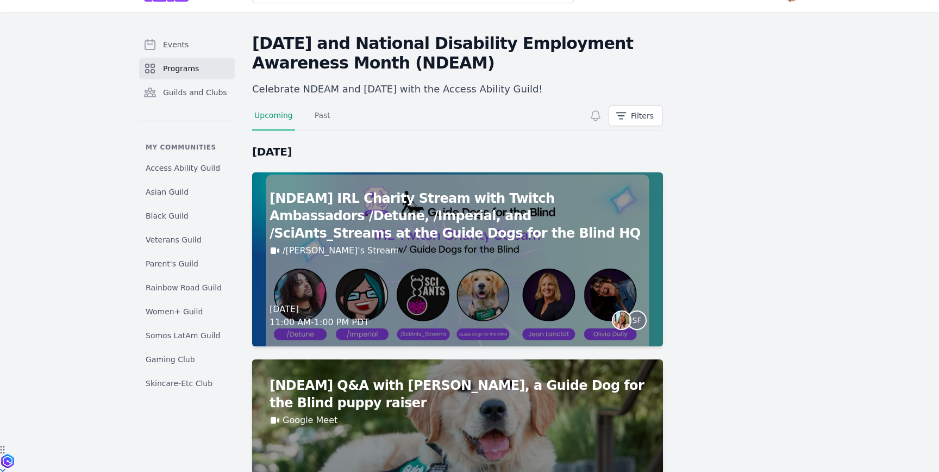
click at [200, 73] on link "Programs" at bounding box center [187, 69] width 96 height 22
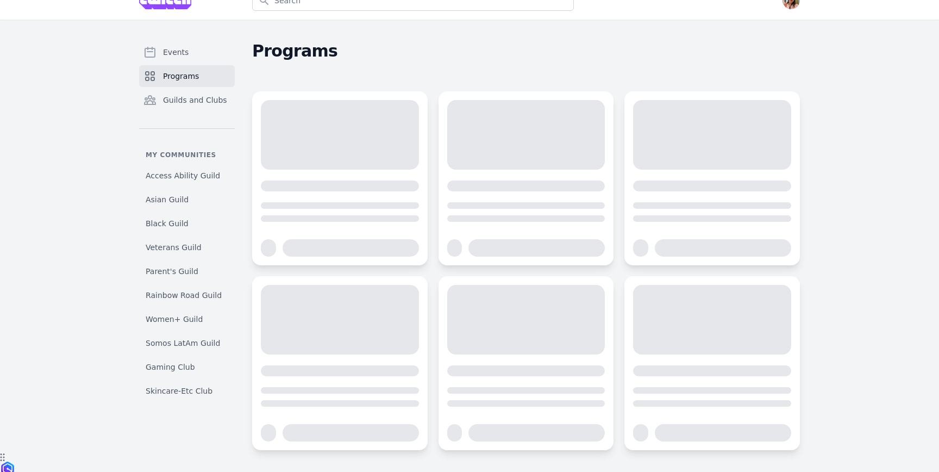
scroll to position [26, 0]
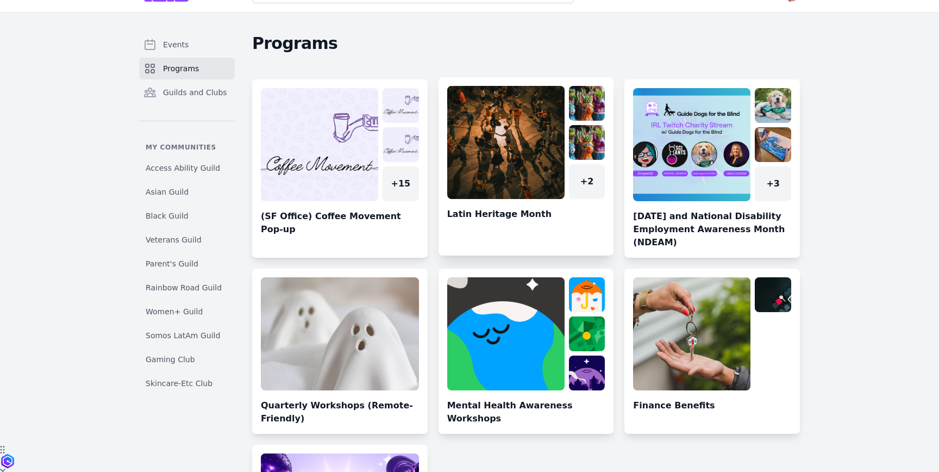
click at [538, 138] on link at bounding box center [525, 171] width 175 height 170
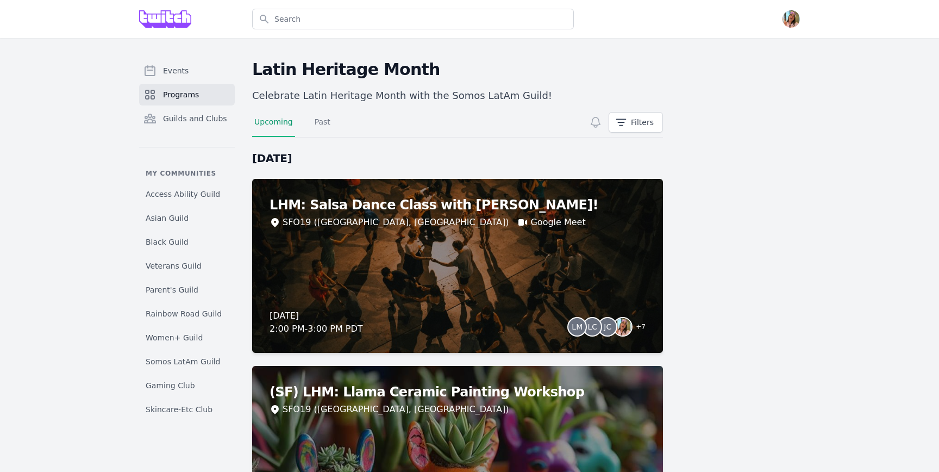
click at [478, 92] on p "Celebrate Latin Heritage Month with the Somos LatAm Guild!" at bounding box center [457, 95] width 411 height 15
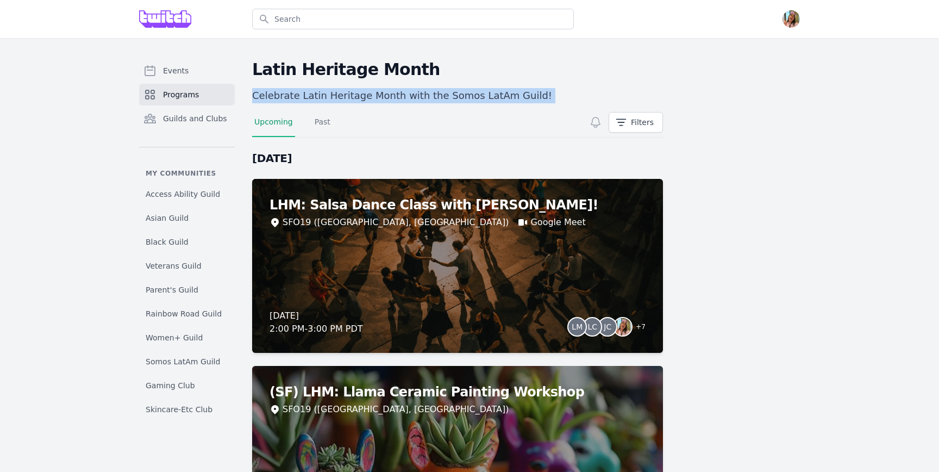
click at [478, 92] on p "Celebrate Latin Heritage Month with the Somos LatAm Guild!" at bounding box center [457, 95] width 411 height 15
